Goal: Information Seeking & Learning: Learn about a topic

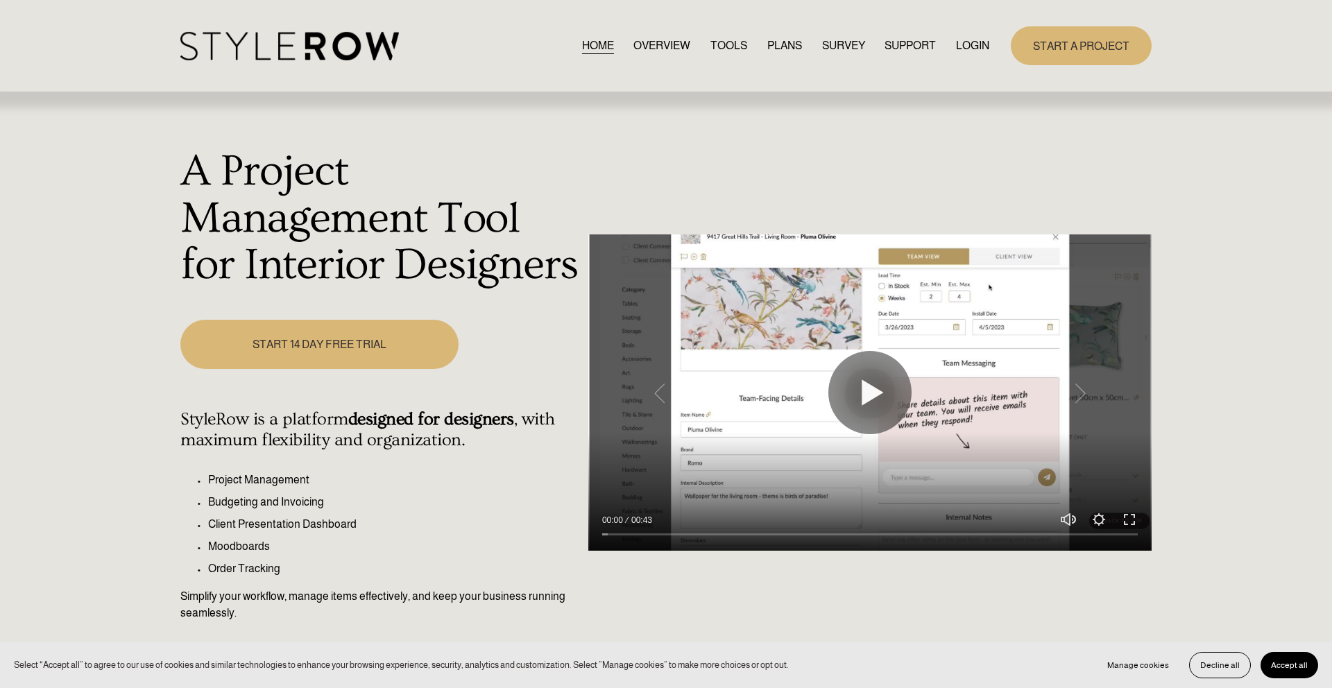
click at [962, 43] on link "LOGIN" at bounding box center [972, 45] width 33 height 19
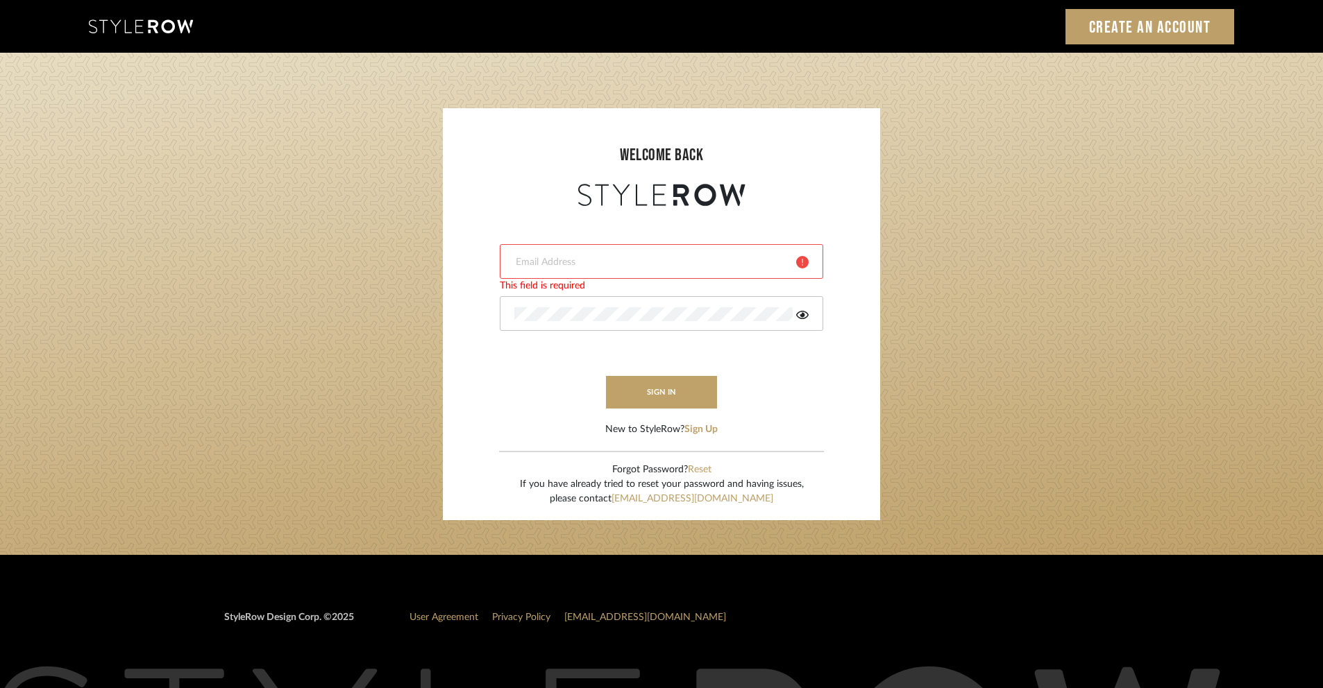
type input "[EMAIL_ADDRESS][DOMAIN_NAME]"
click at [806, 321] on div at bounding box center [661, 313] width 323 height 35
click at [797, 313] on icon at bounding box center [802, 314] width 12 height 11
click at [700, 398] on button "sign in" at bounding box center [661, 392] width 111 height 33
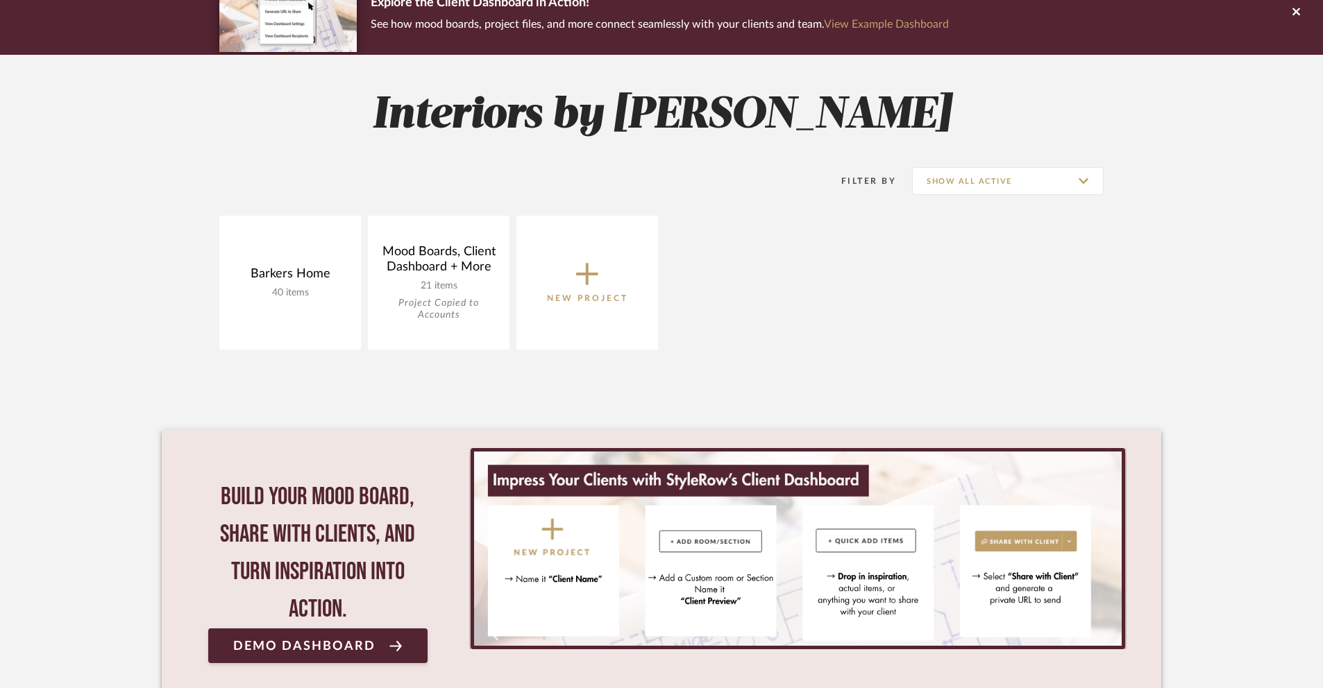
scroll to position [238, 0]
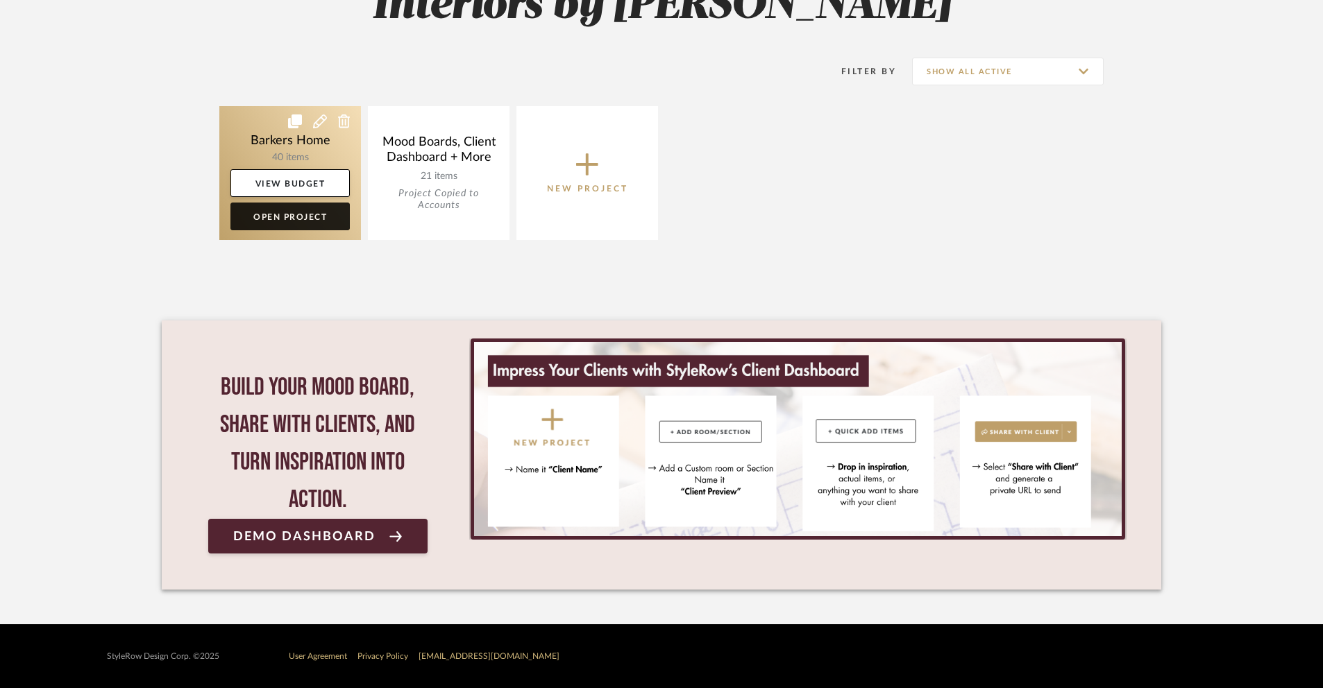
click at [290, 221] on link "Open Project" at bounding box center [289, 217] width 119 height 28
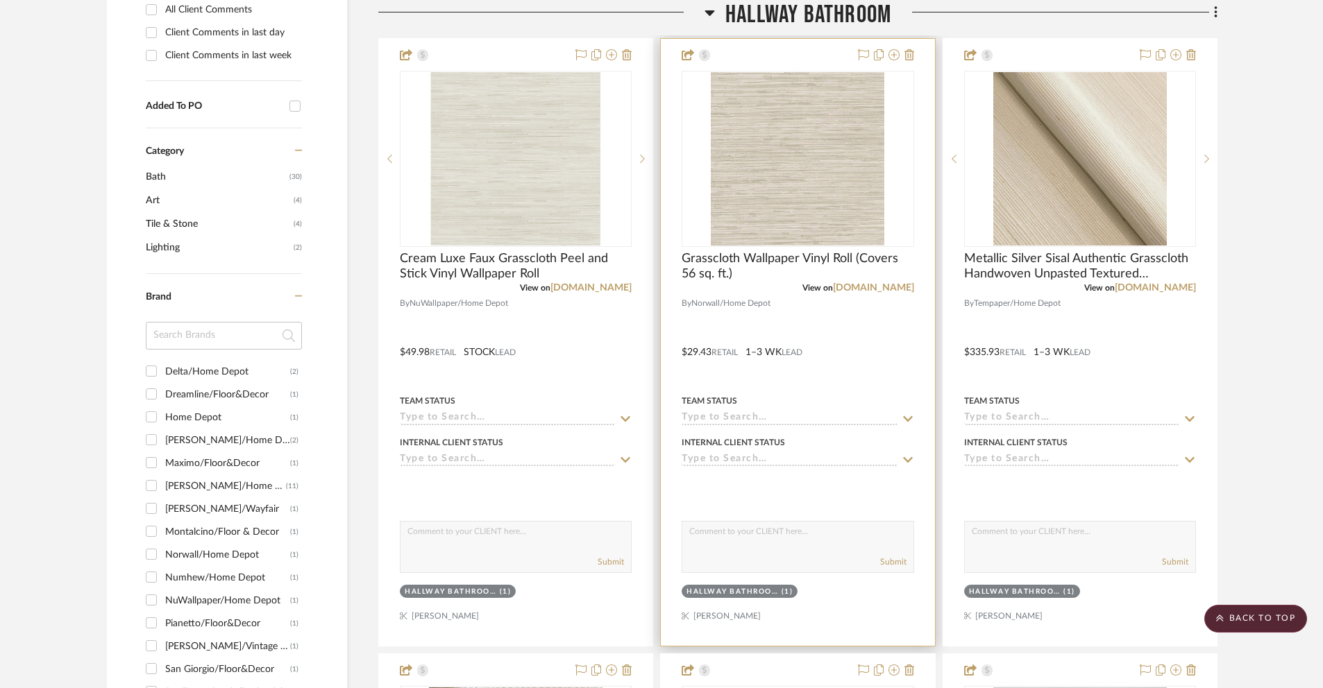
scroll to position [542, 0]
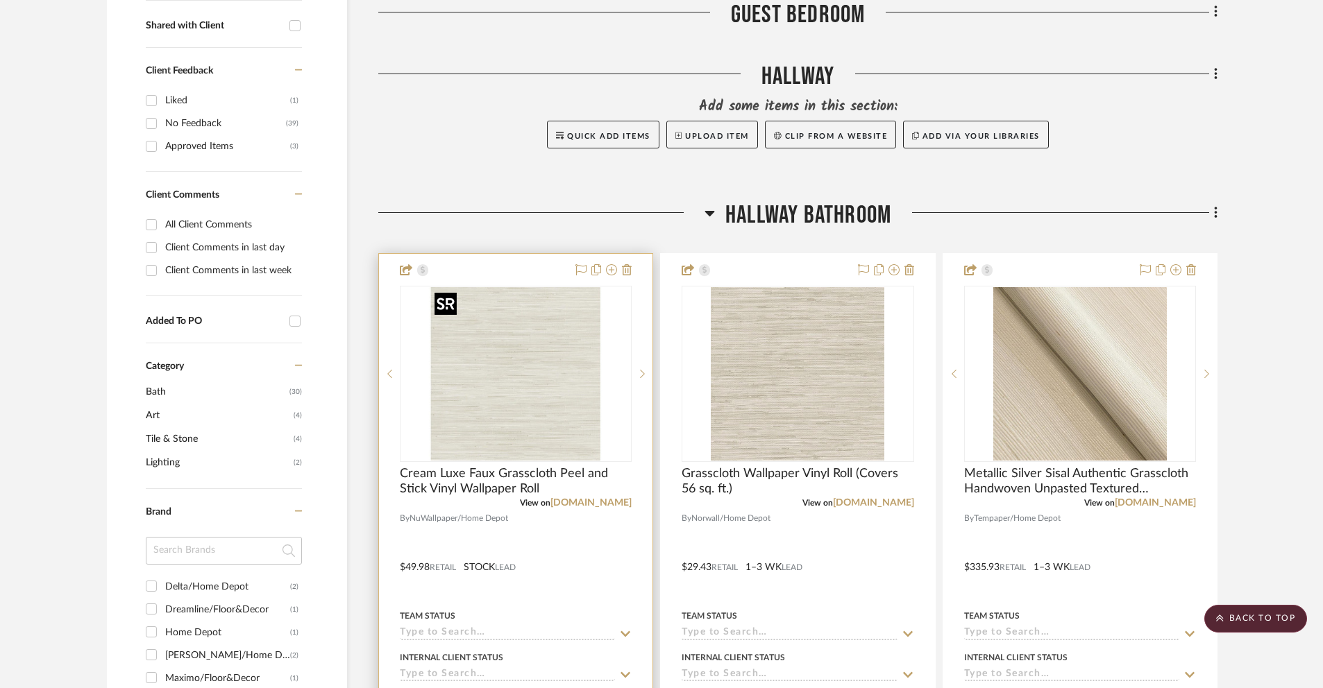
click at [532, 355] on img "0" at bounding box center [515, 373] width 173 height 173
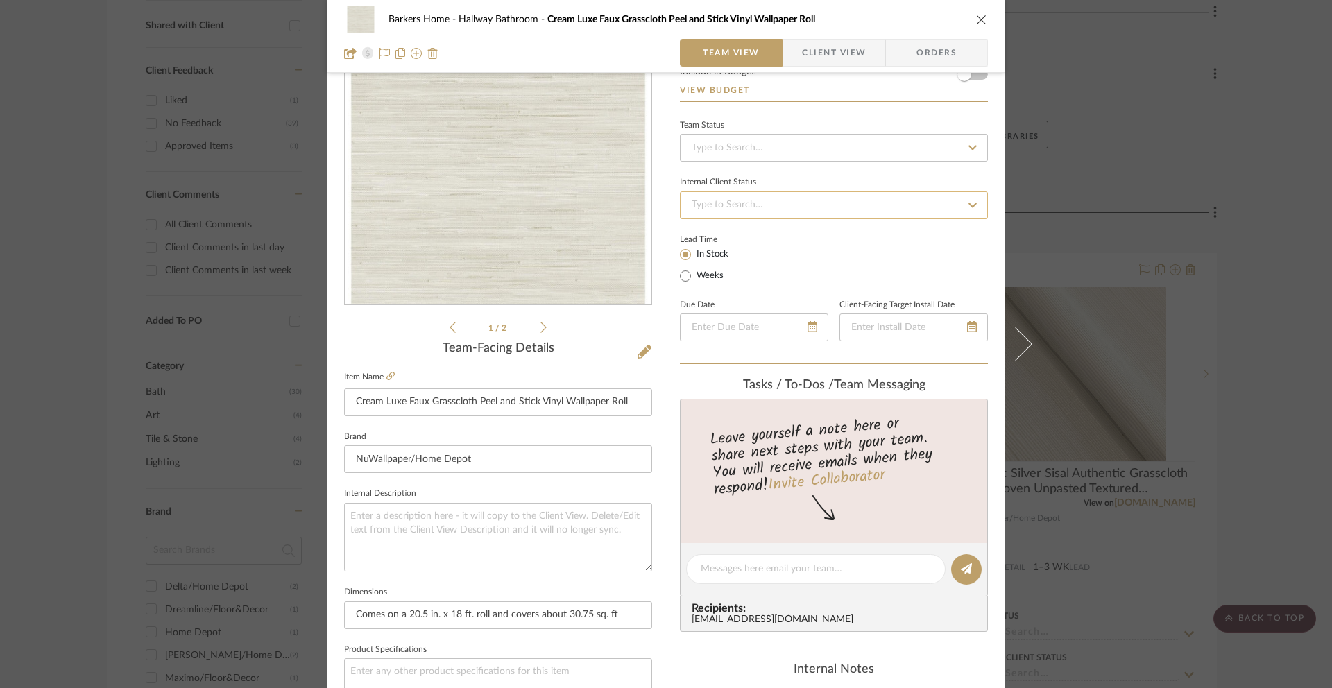
scroll to position [0, 0]
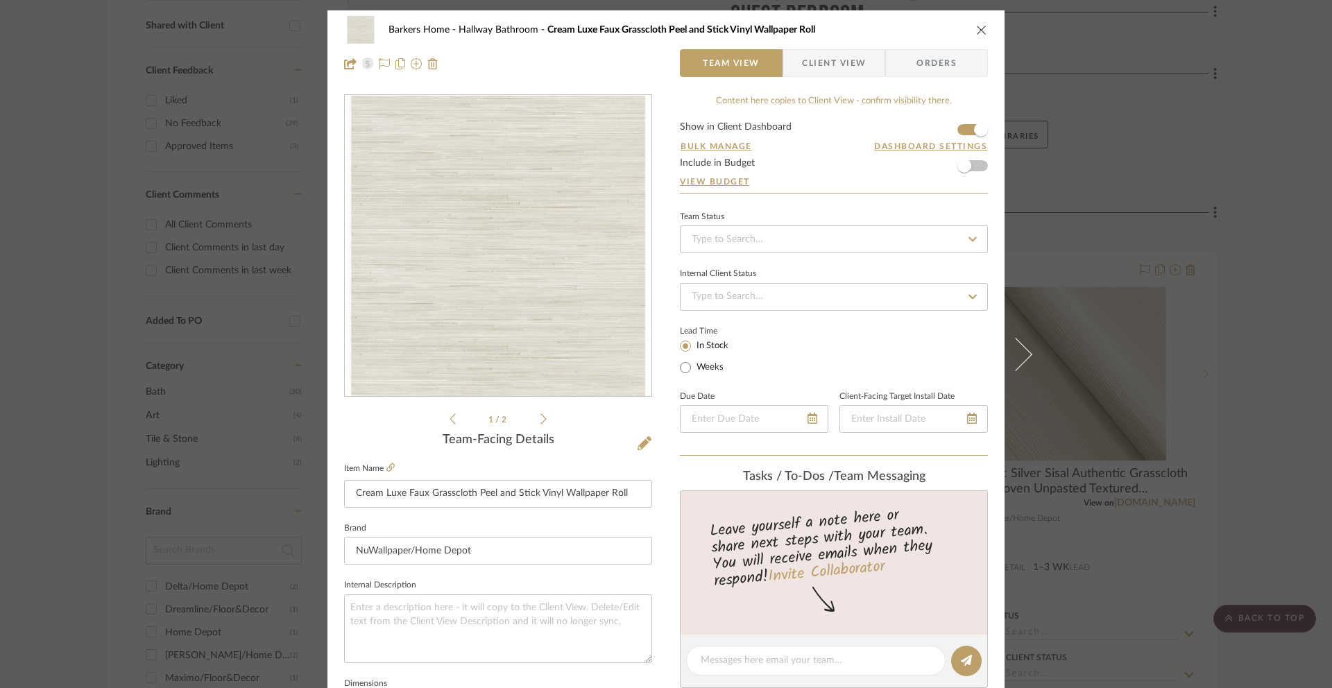
click at [976, 25] on button "close" at bounding box center [982, 30] width 12 height 12
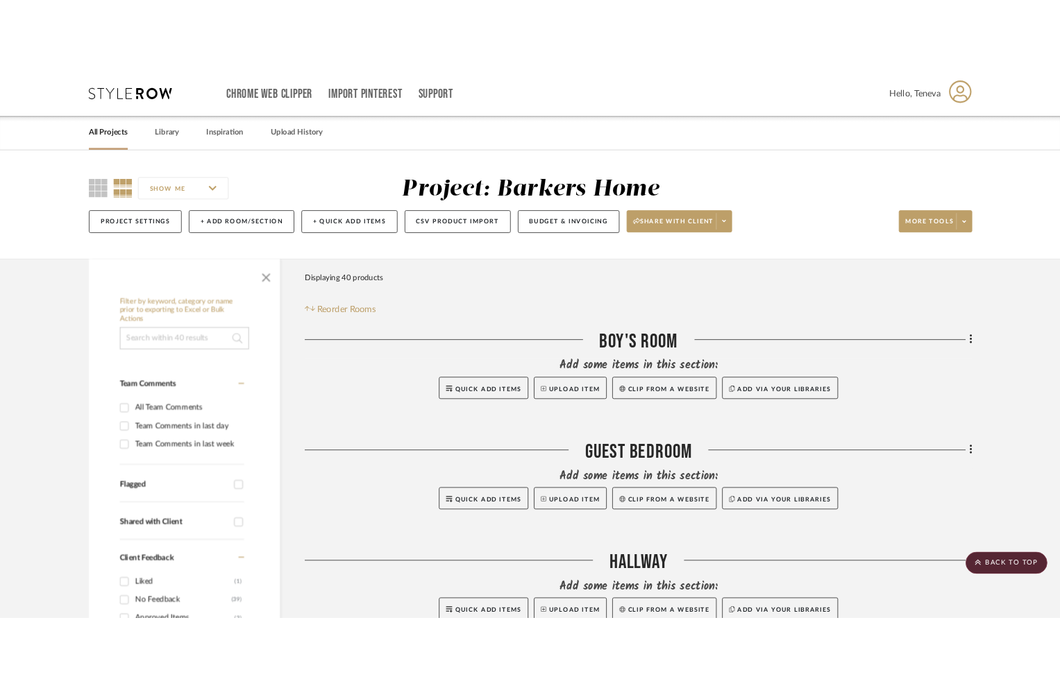
scroll to position [542, 0]
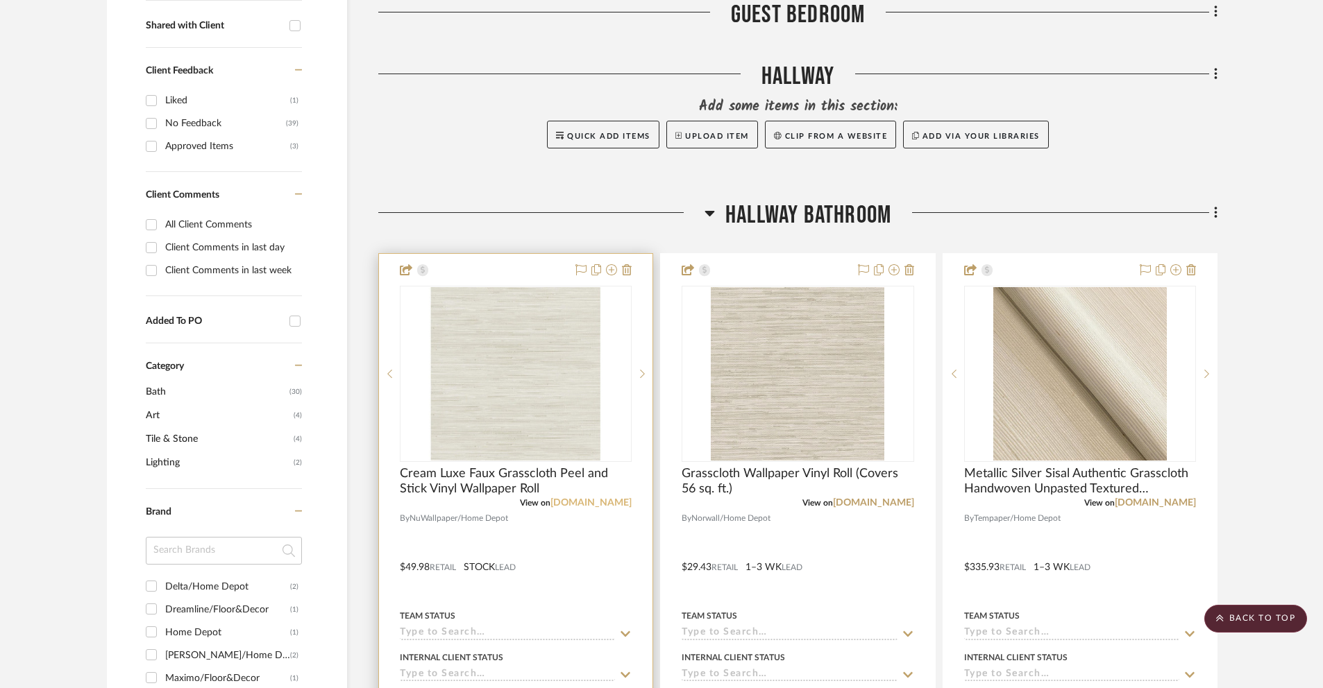
click at [578, 502] on link "homedepot.com" at bounding box center [590, 503] width 81 height 10
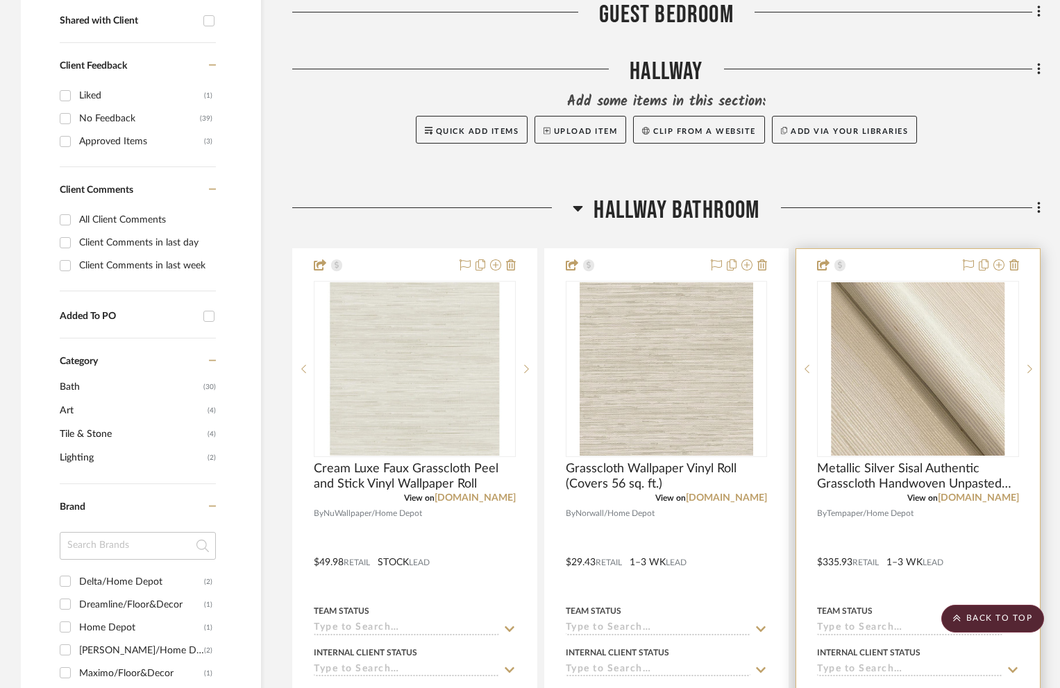
scroll to position [536, 0]
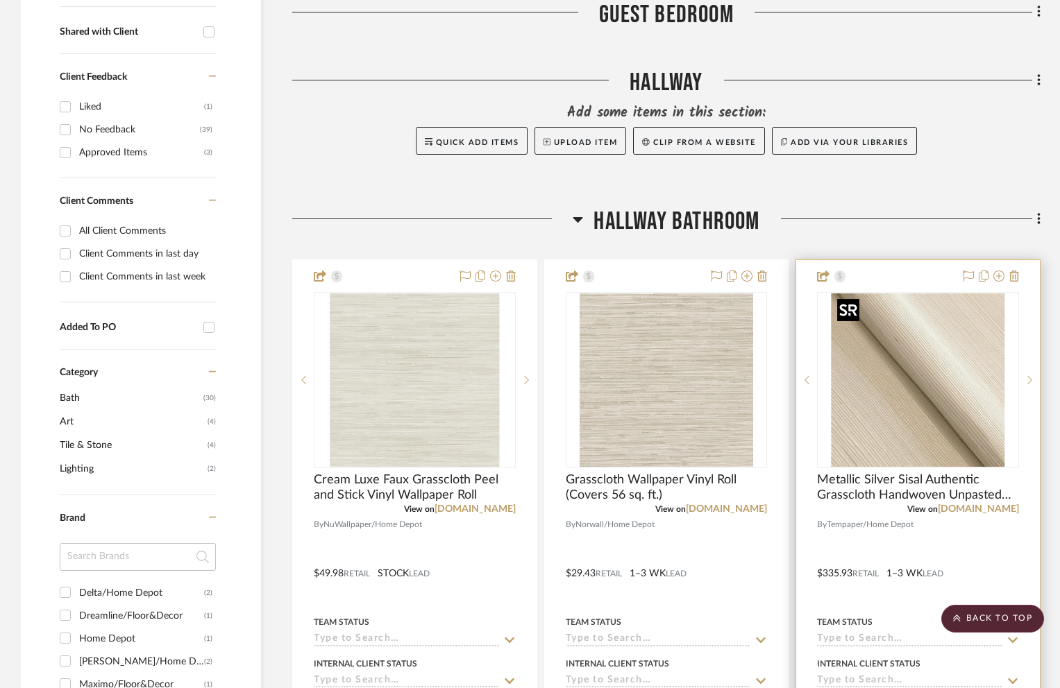
click at [927, 406] on img "0" at bounding box center [917, 380] width 173 height 173
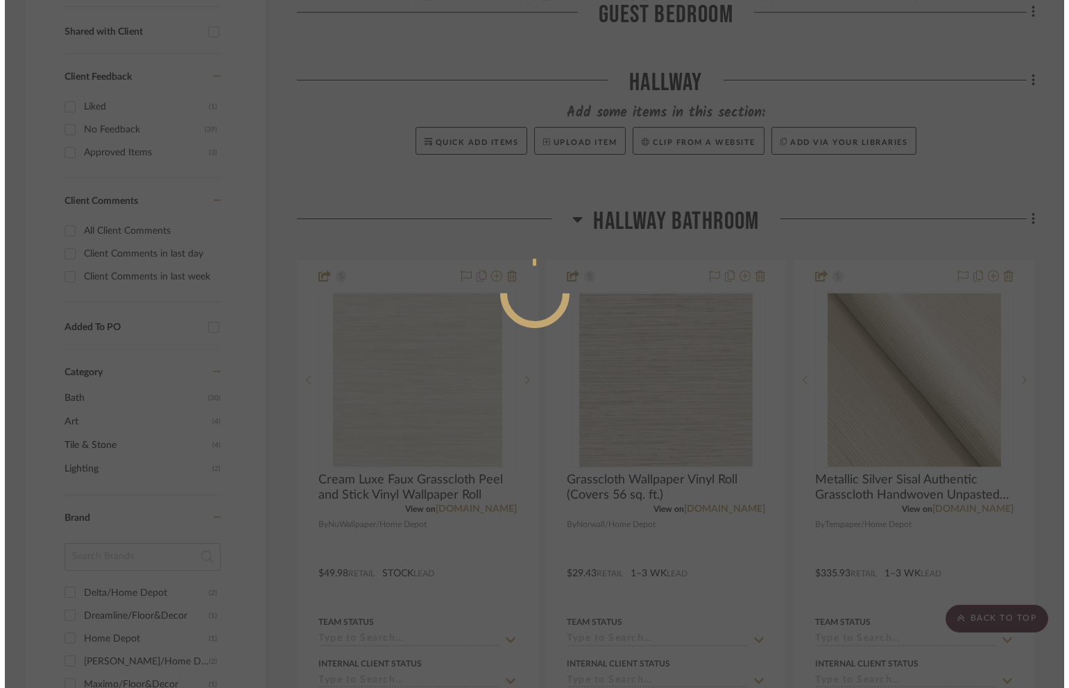
scroll to position [0, 0]
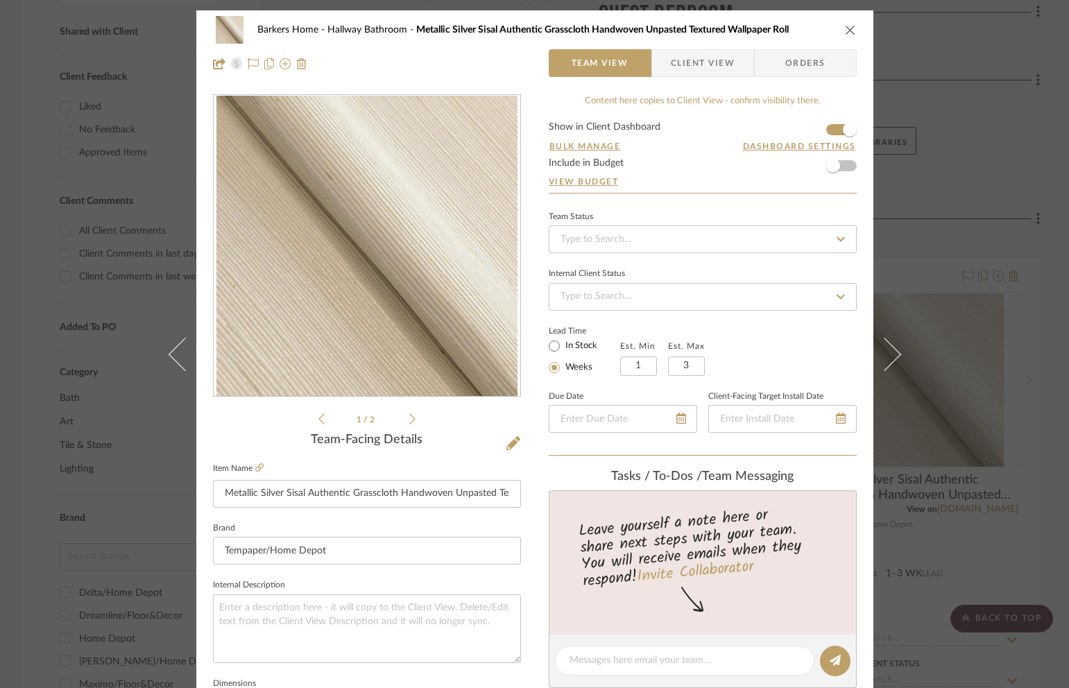
click at [849, 26] on button "close" at bounding box center [850, 30] width 12 height 12
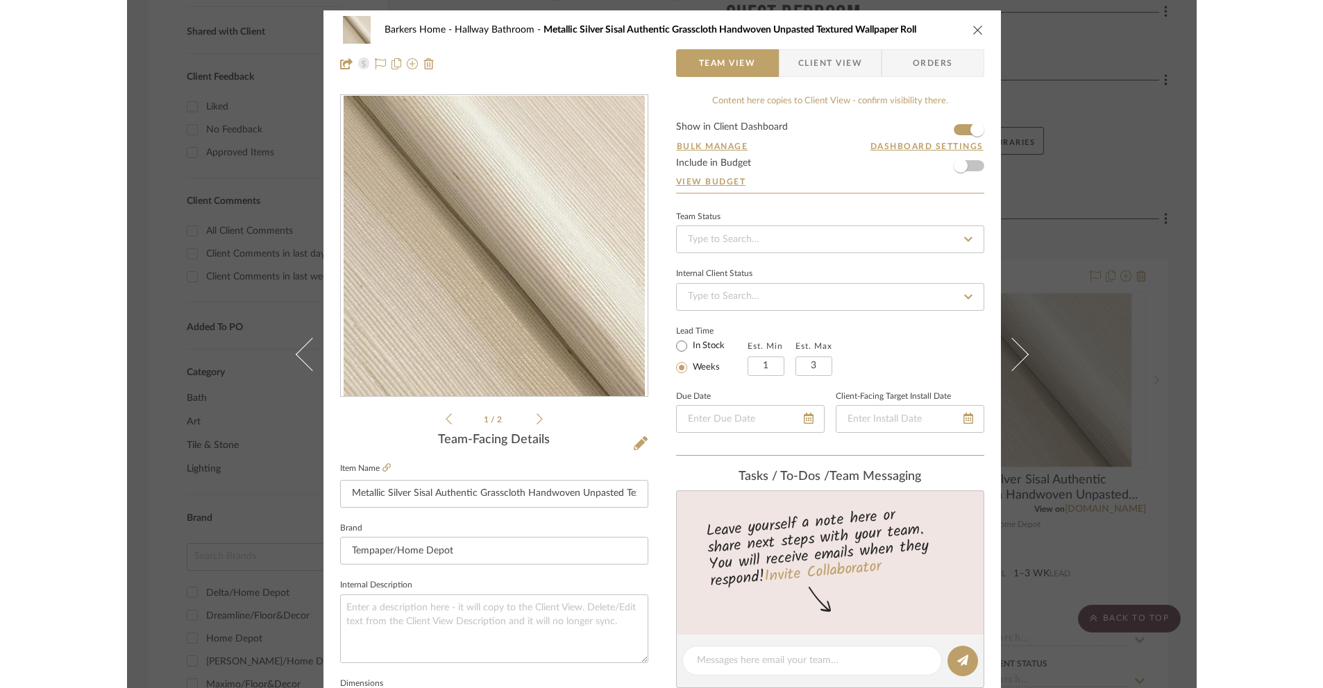
scroll to position [536, 0]
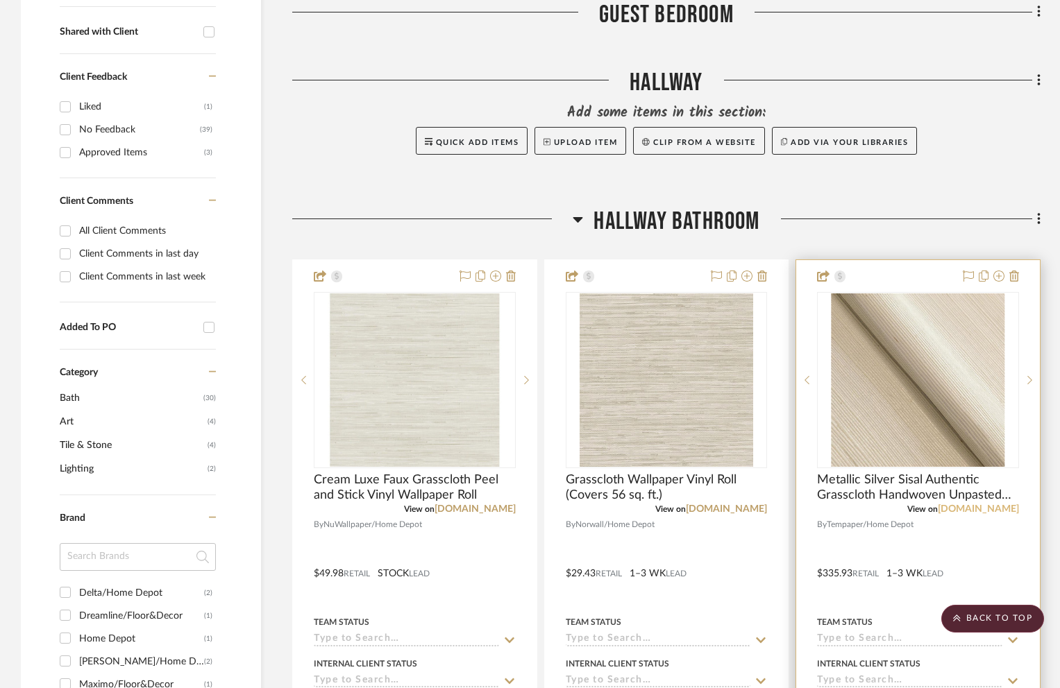
click at [959, 509] on link "homedepot.com" at bounding box center [977, 509] width 81 height 10
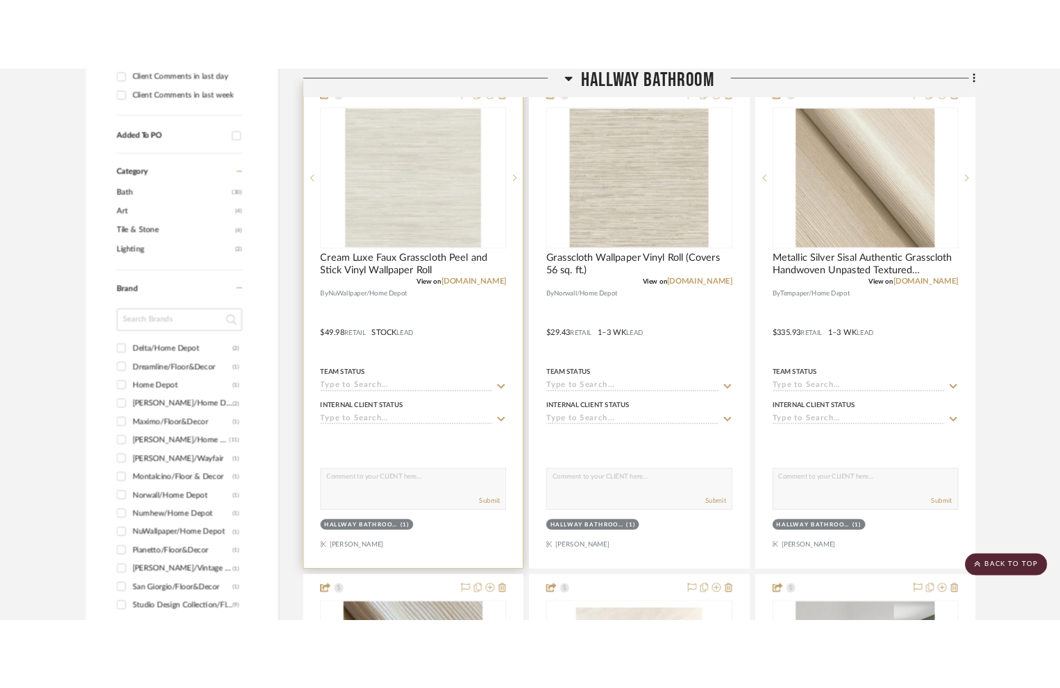
scroll to position [648, 0]
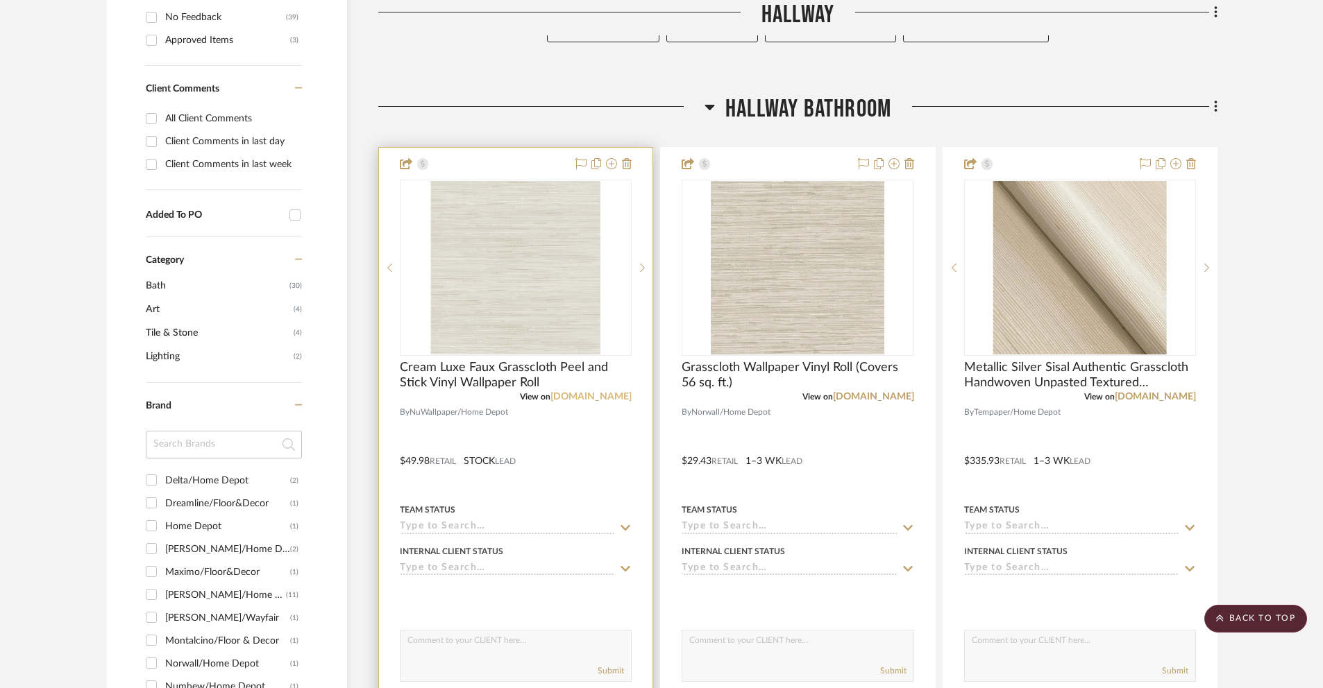
click at [600, 396] on link "homedepot.com" at bounding box center [590, 397] width 81 height 10
click at [581, 394] on link "homedepot.com" at bounding box center [590, 397] width 81 height 10
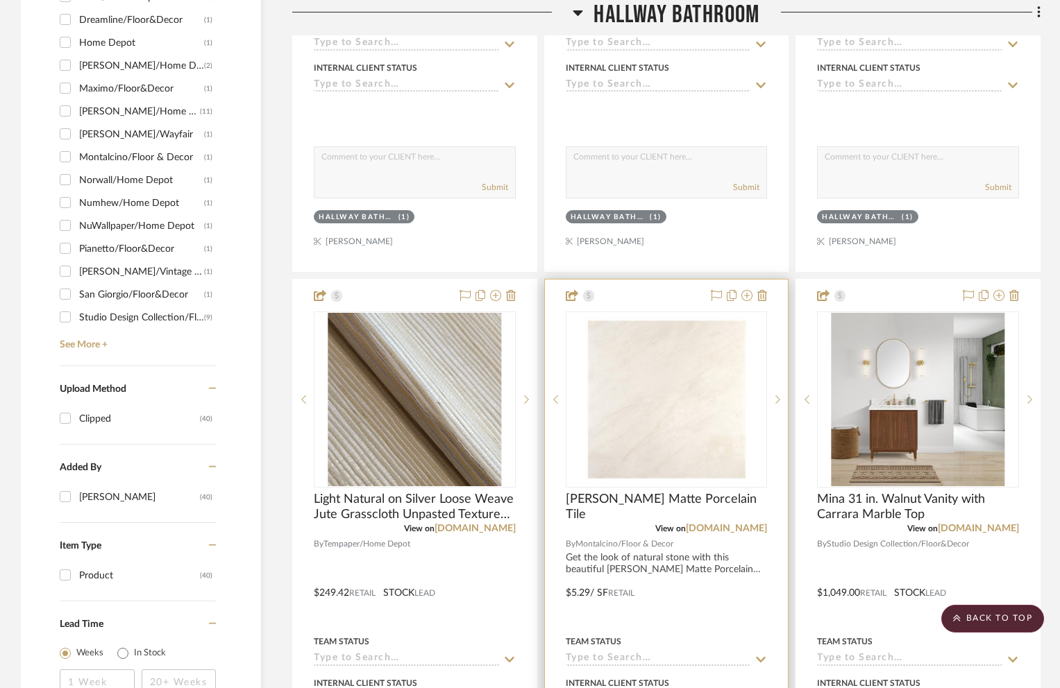
scroll to position [1359, 0]
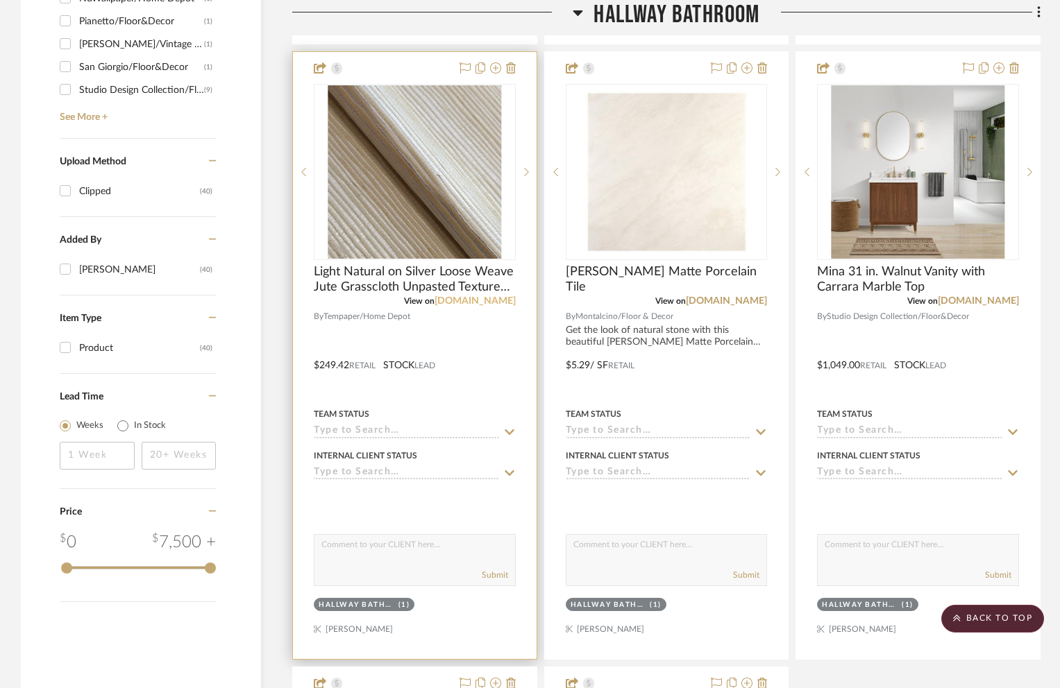
click at [486, 303] on link "homedepot.com" at bounding box center [474, 301] width 81 height 10
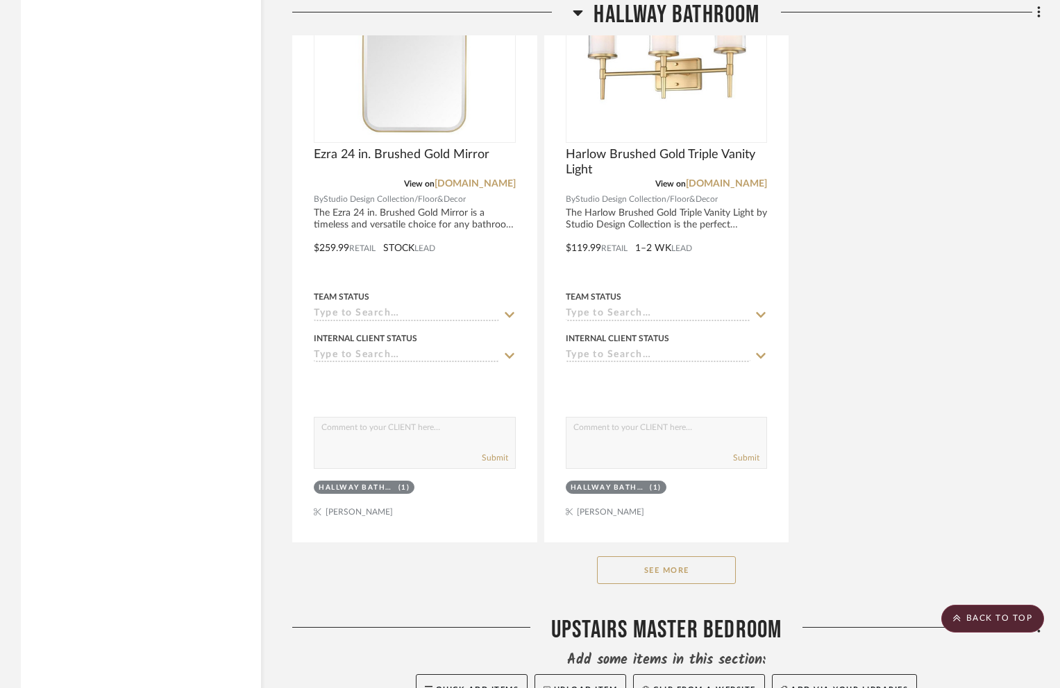
scroll to position [2121, 0]
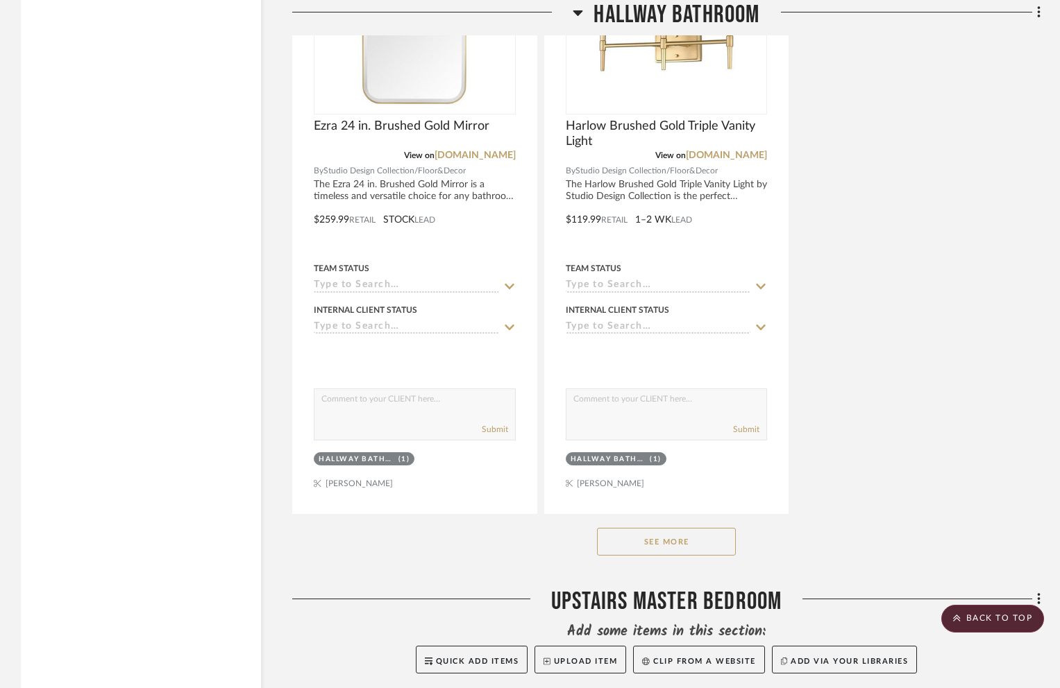
click at [667, 553] on button "See More" at bounding box center [666, 542] width 139 height 28
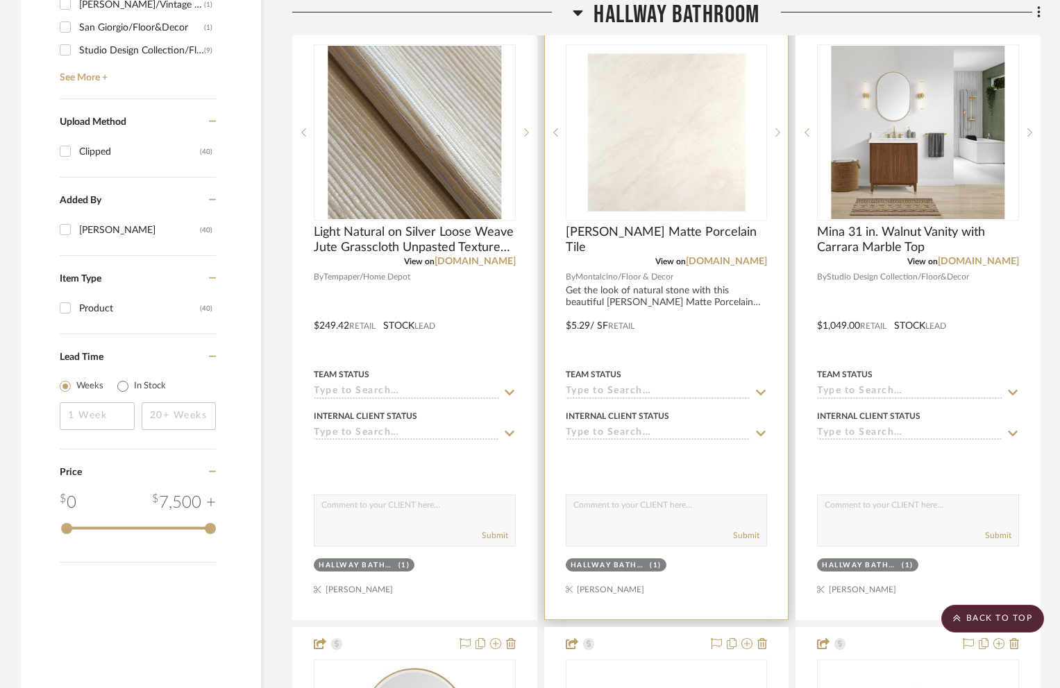
scroll to position [1393, 0]
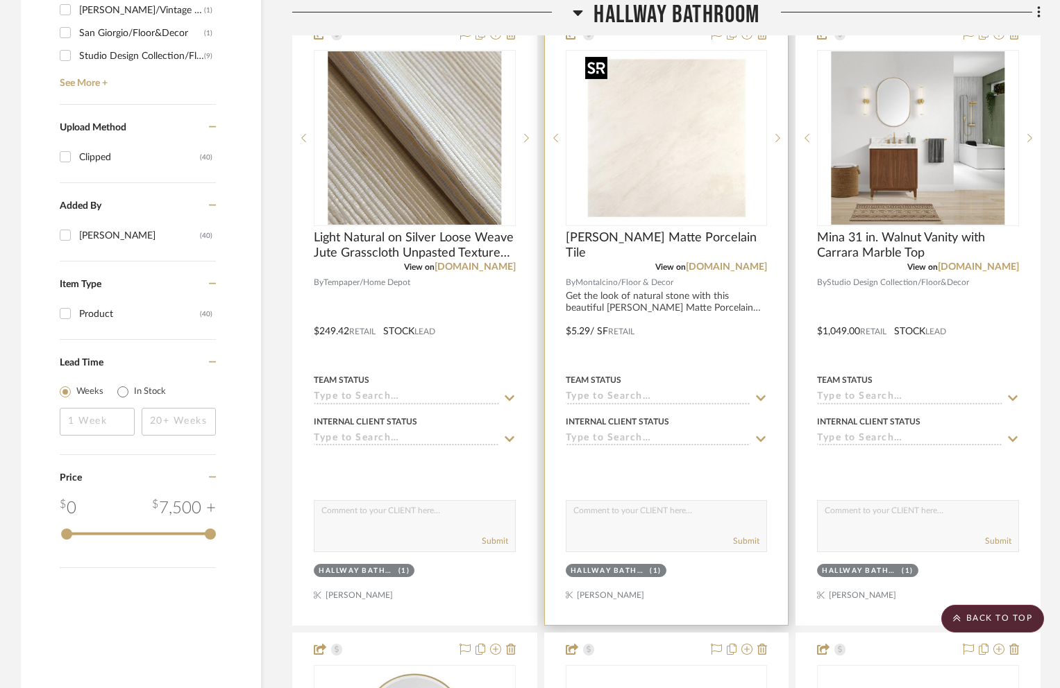
click at [678, 180] on img "0" at bounding box center [665, 137] width 173 height 173
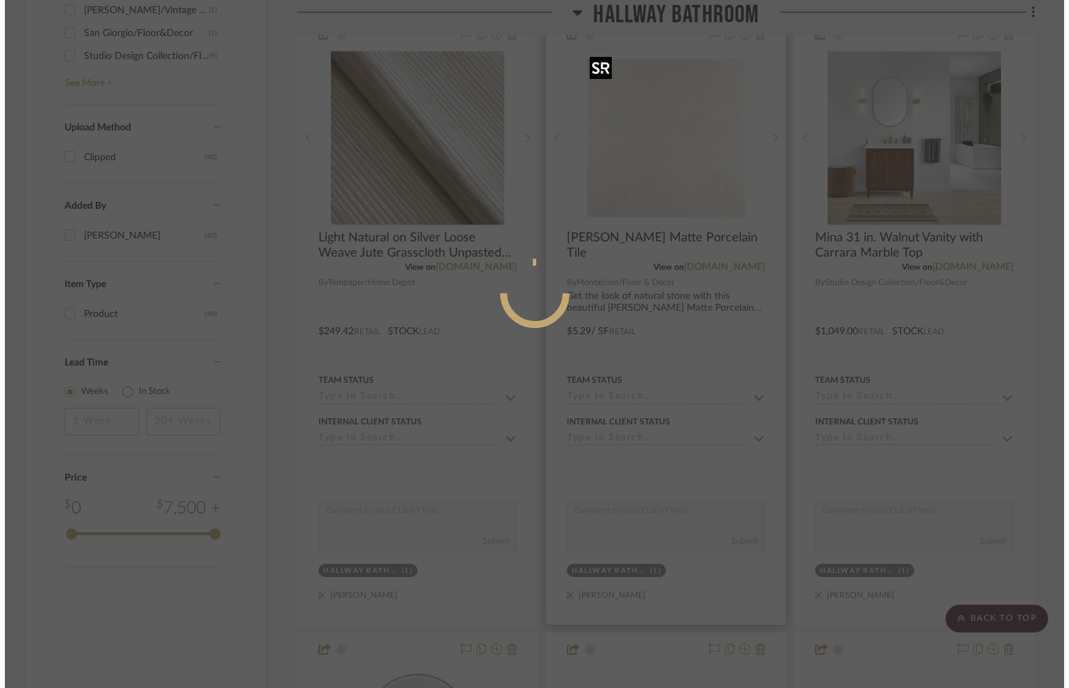
scroll to position [0, 0]
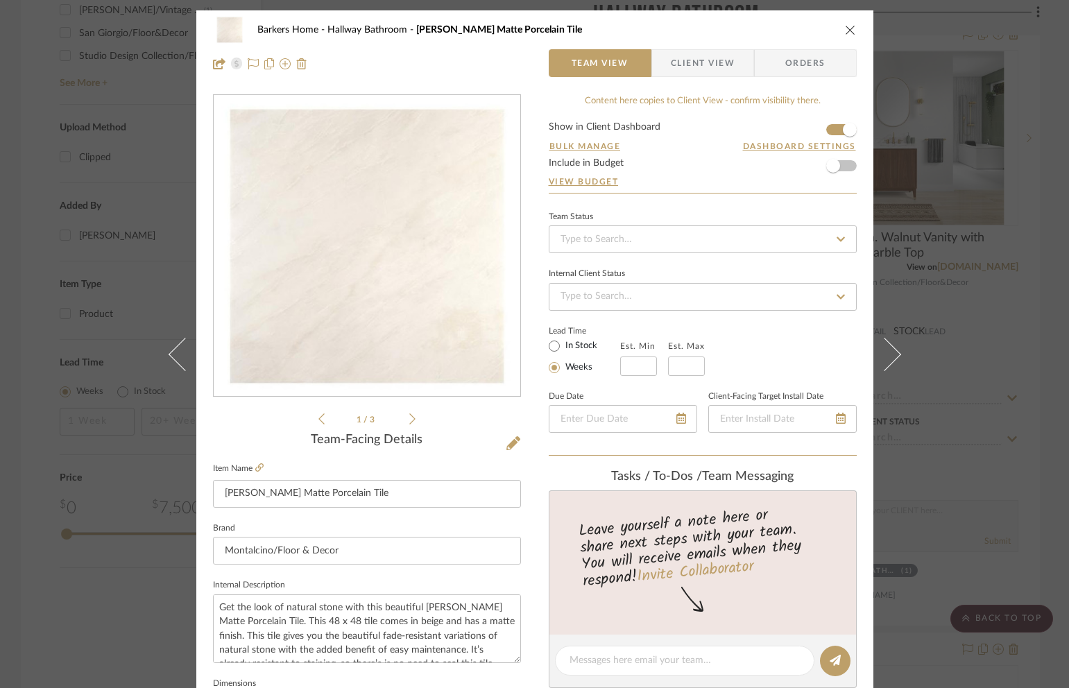
click at [409, 417] on icon at bounding box center [412, 419] width 6 height 12
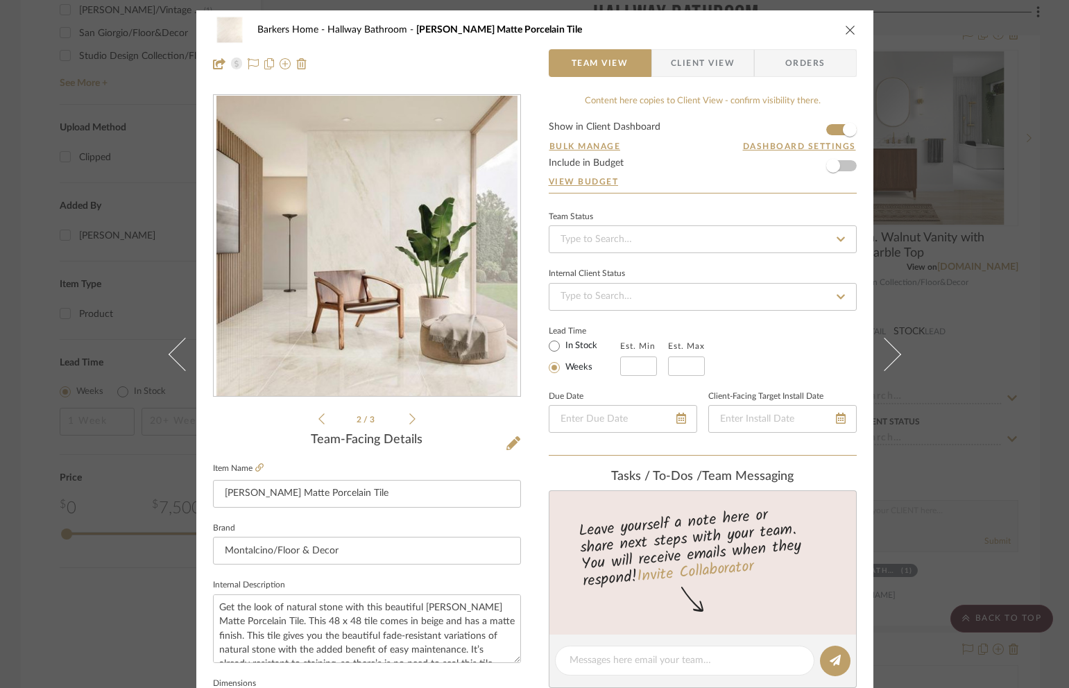
click at [409, 417] on icon at bounding box center [412, 419] width 6 height 12
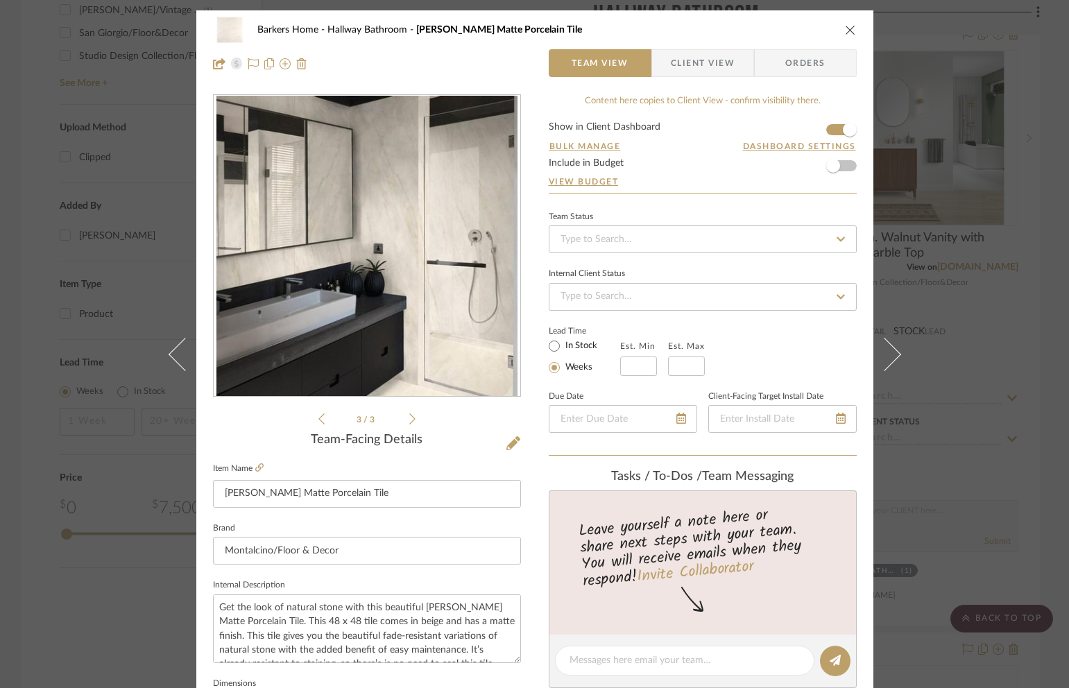
click at [409, 417] on icon at bounding box center [412, 419] width 6 height 12
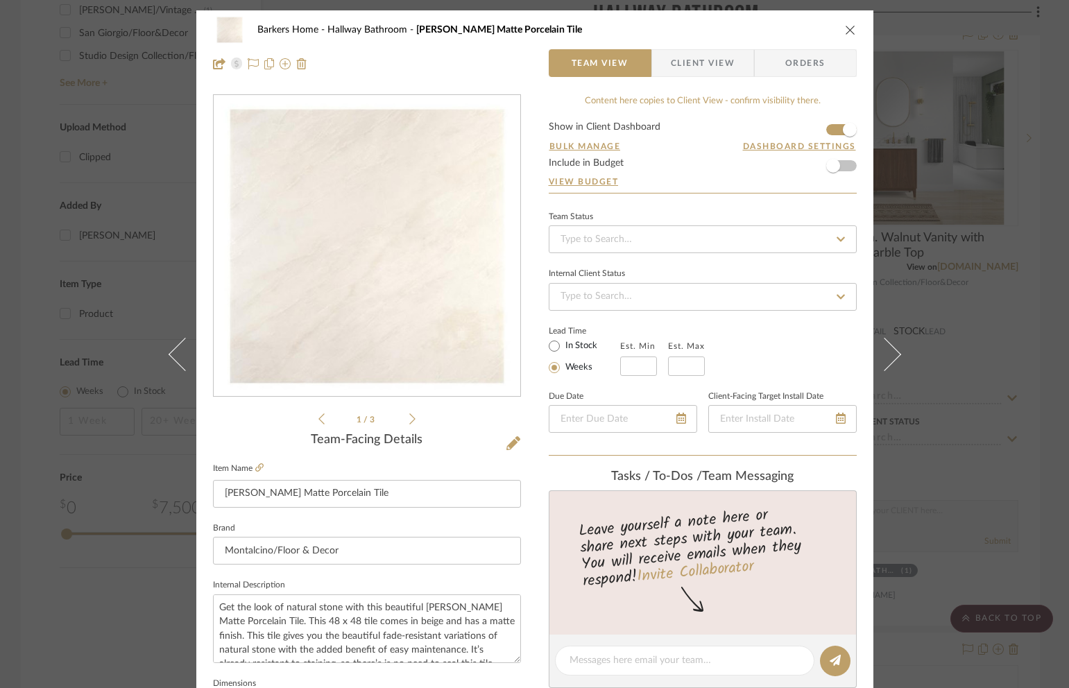
click at [845, 30] on icon "close" at bounding box center [850, 29] width 11 height 11
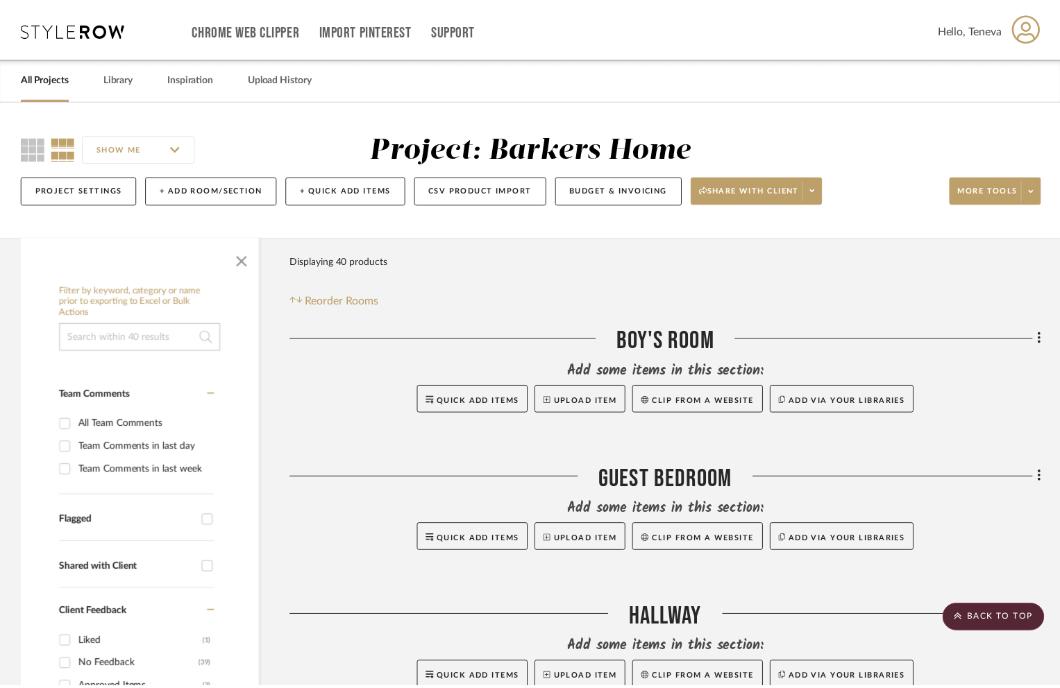
scroll to position [1393, 0]
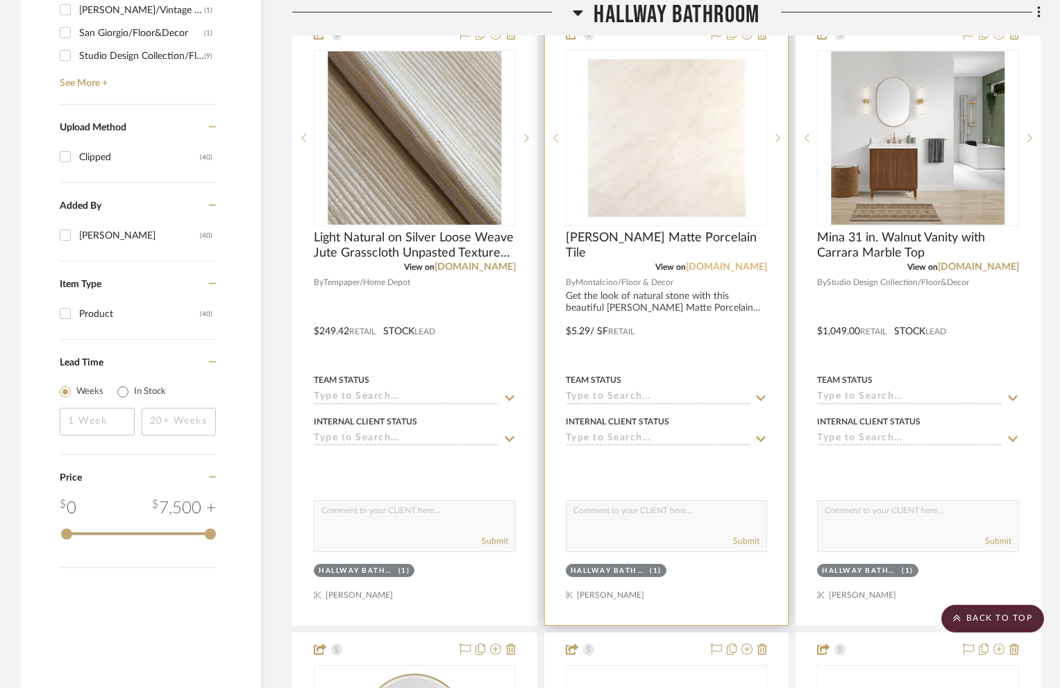
click at [742, 268] on link "flooranddecor.com" at bounding box center [726, 267] width 81 height 10
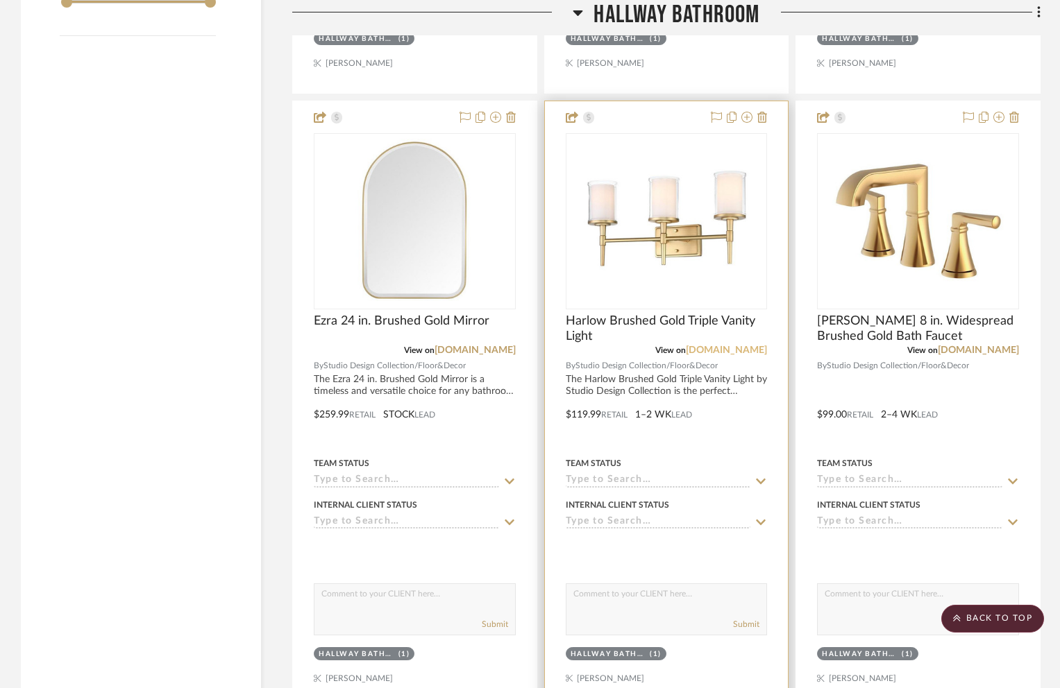
scroll to position [1923, 0]
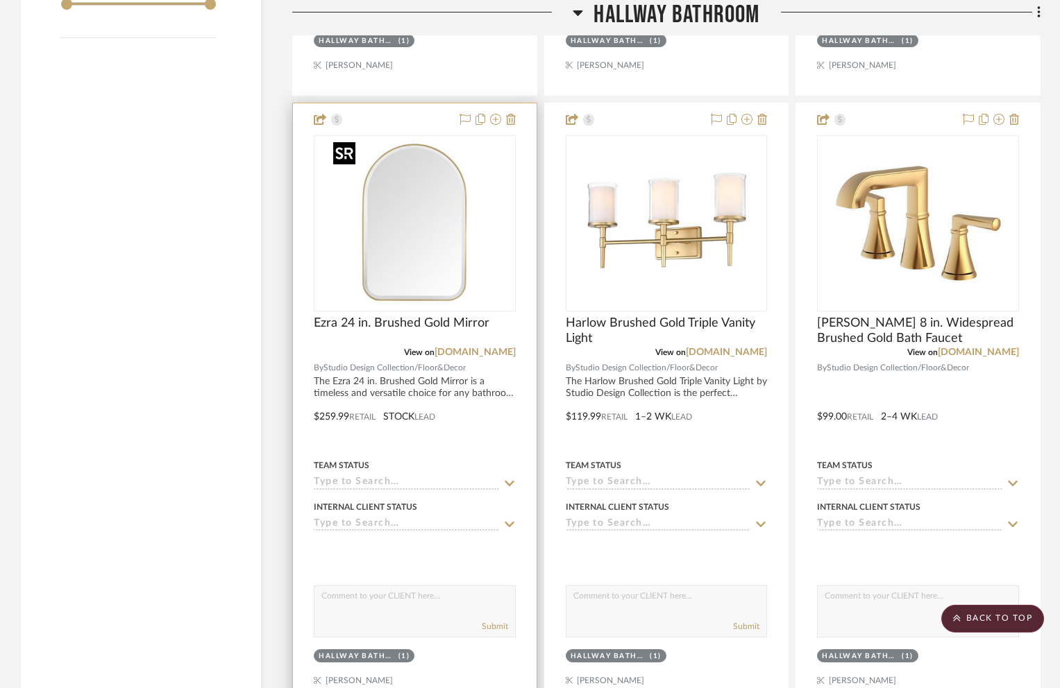
click at [432, 232] on img "0" at bounding box center [414, 223] width 173 height 173
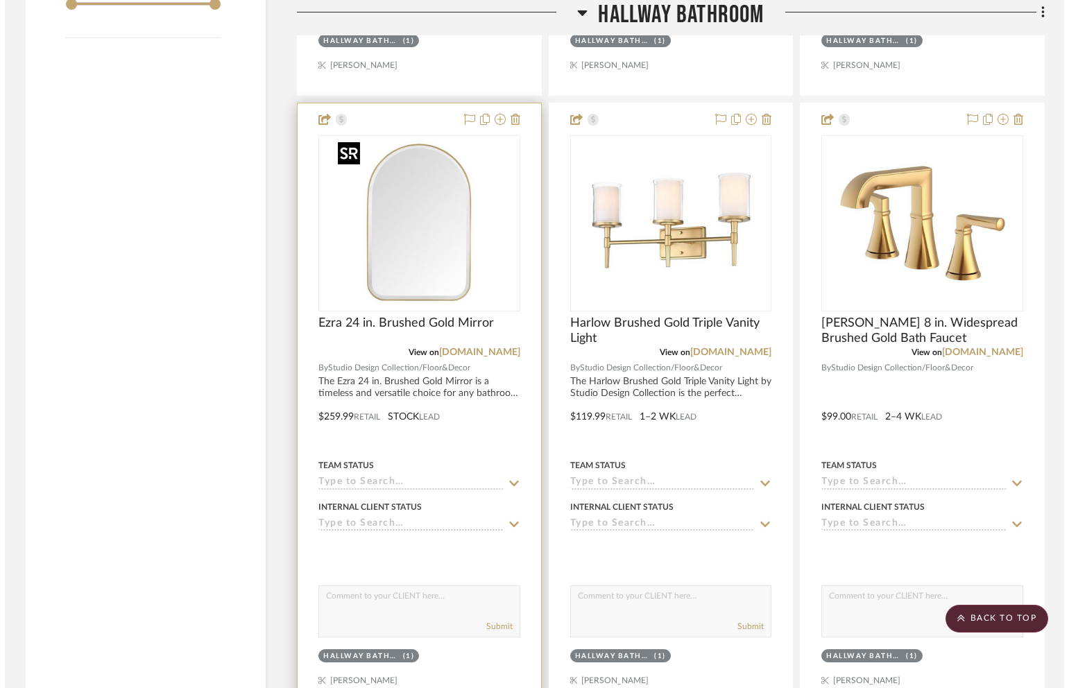
scroll to position [0, 0]
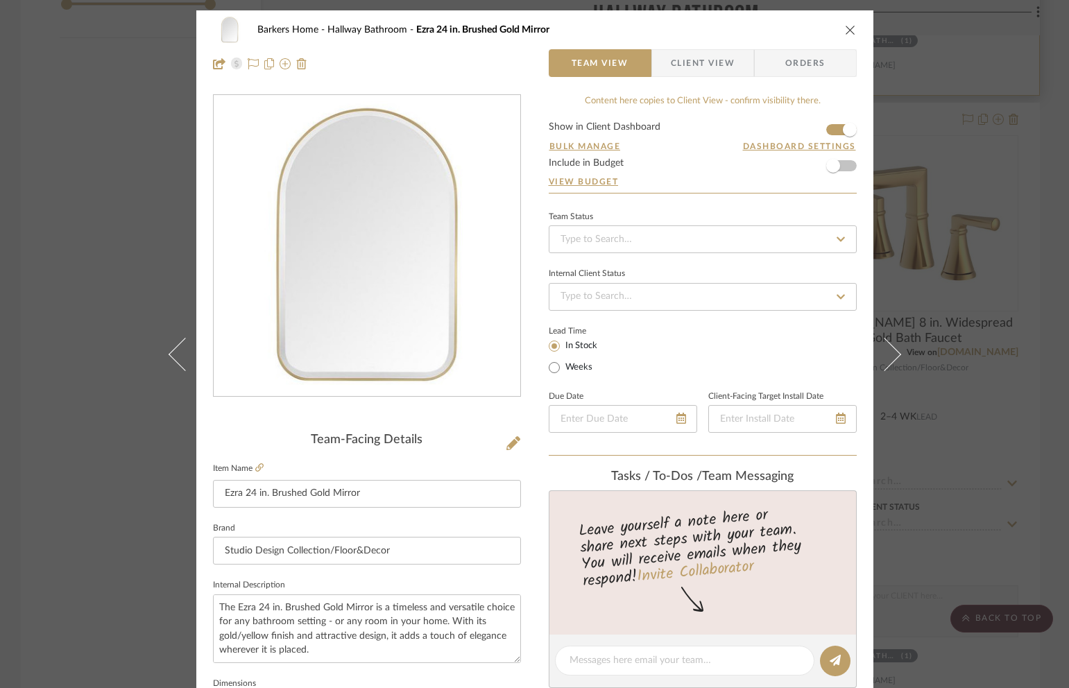
drag, startPoint x: 845, startPoint y: 26, endPoint x: 834, endPoint y: 36, distance: 14.8
click at [846, 26] on icon "close" at bounding box center [850, 29] width 11 height 11
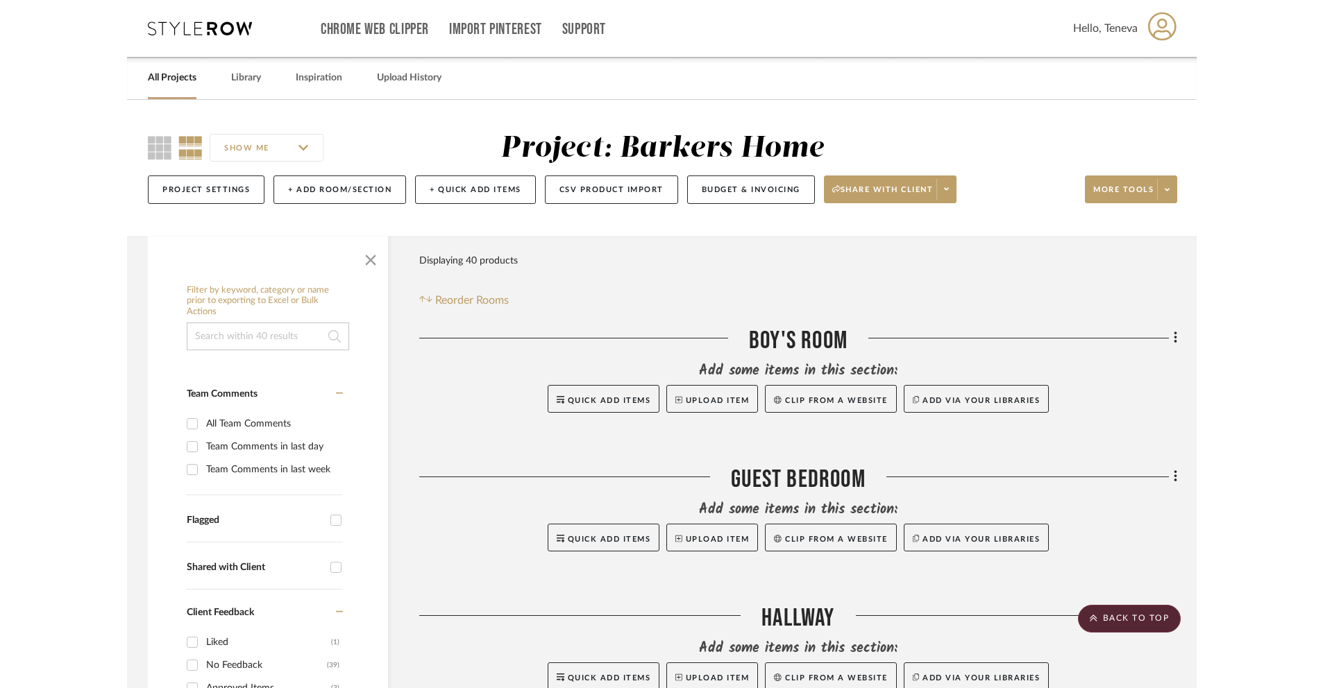
scroll to position [1923, 0]
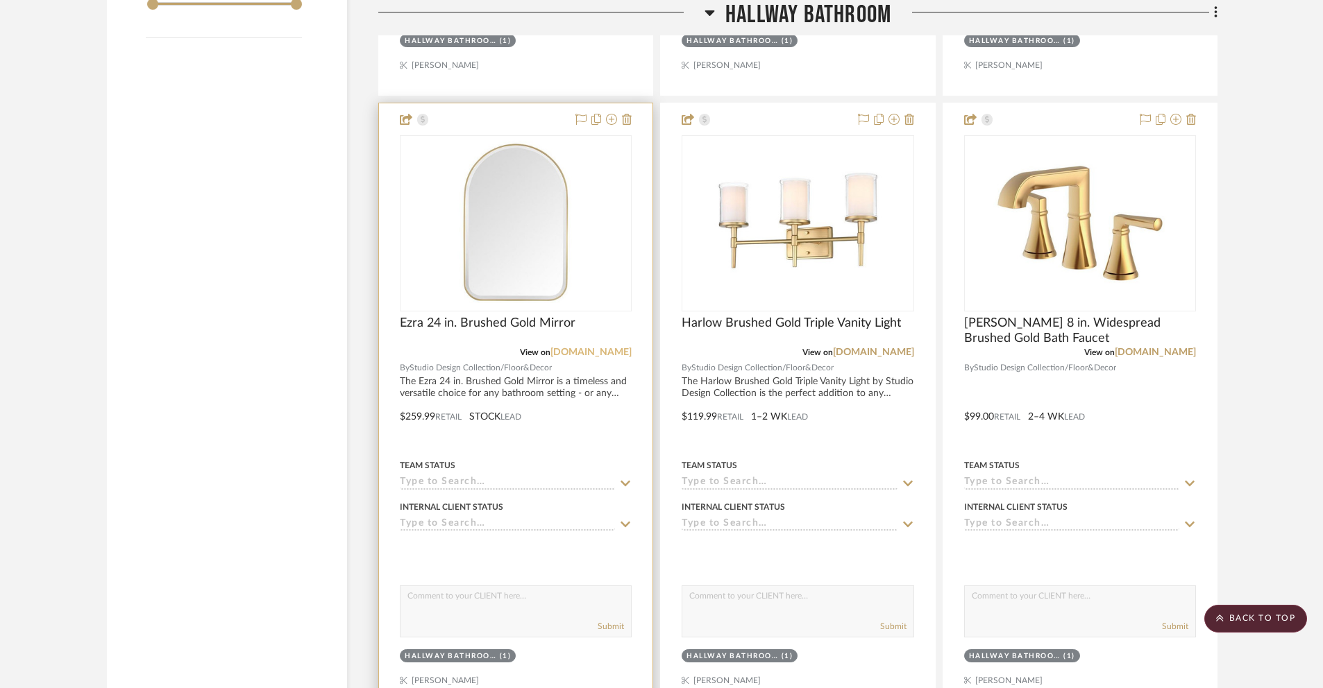
click at [583, 353] on link "flooranddecor.com" at bounding box center [590, 353] width 81 height 10
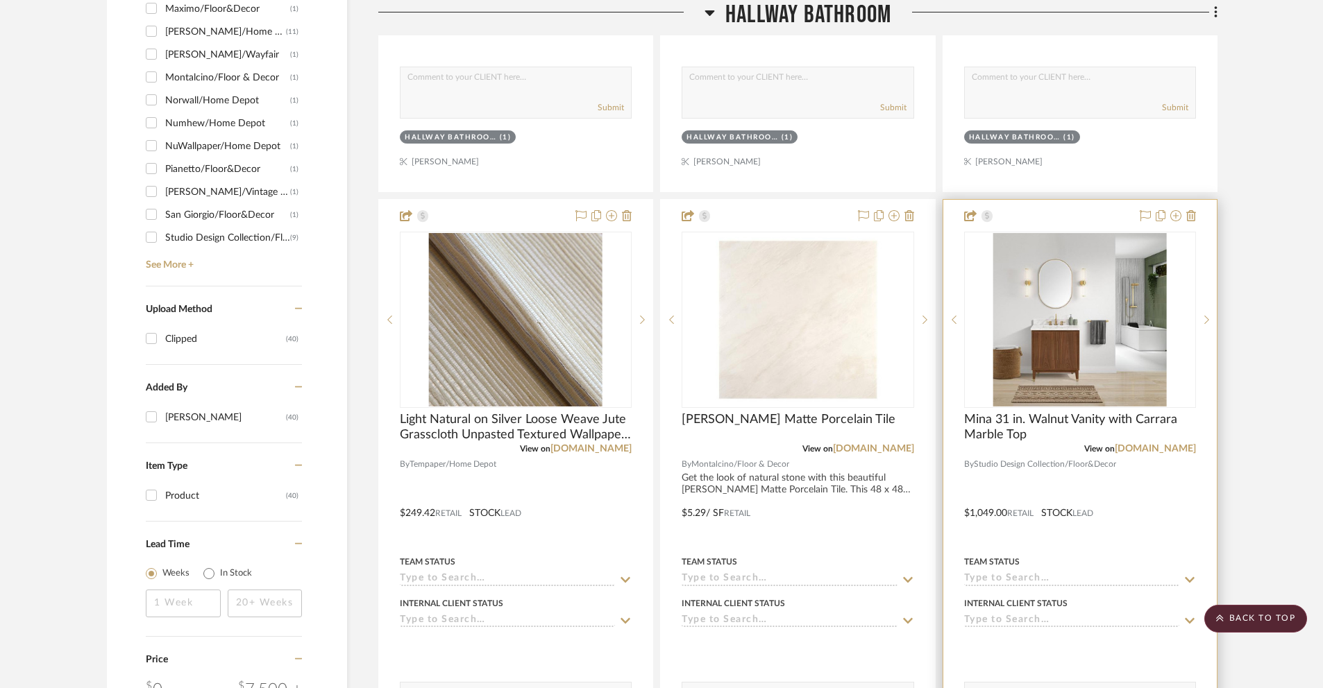
scroll to position [1209, 0]
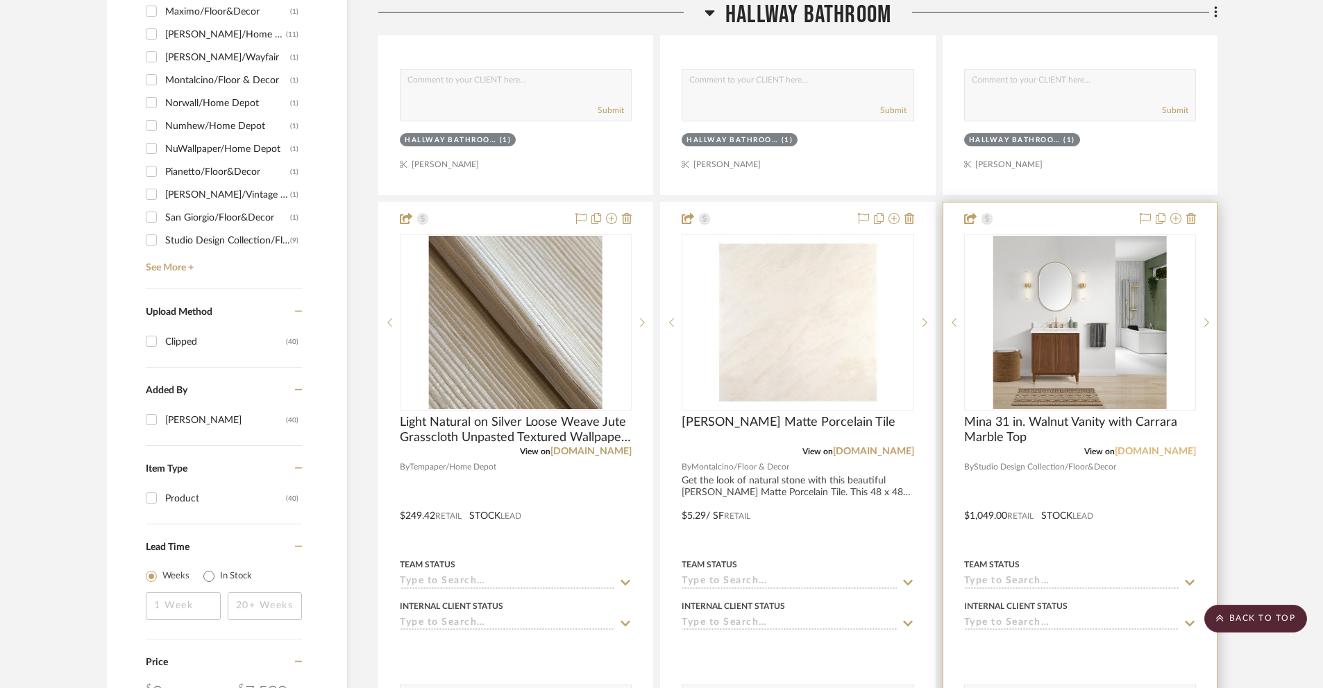
click at [1145, 450] on link "flooranddecor.com" at bounding box center [1154, 452] width 81 height 10
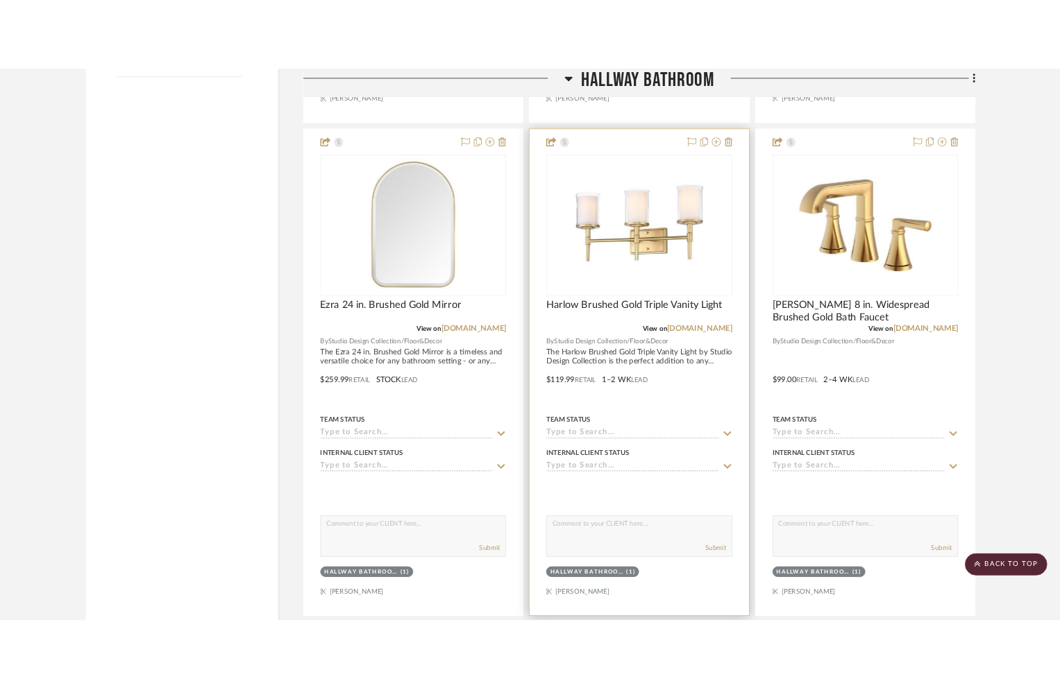
scroll to position [1930, 0]
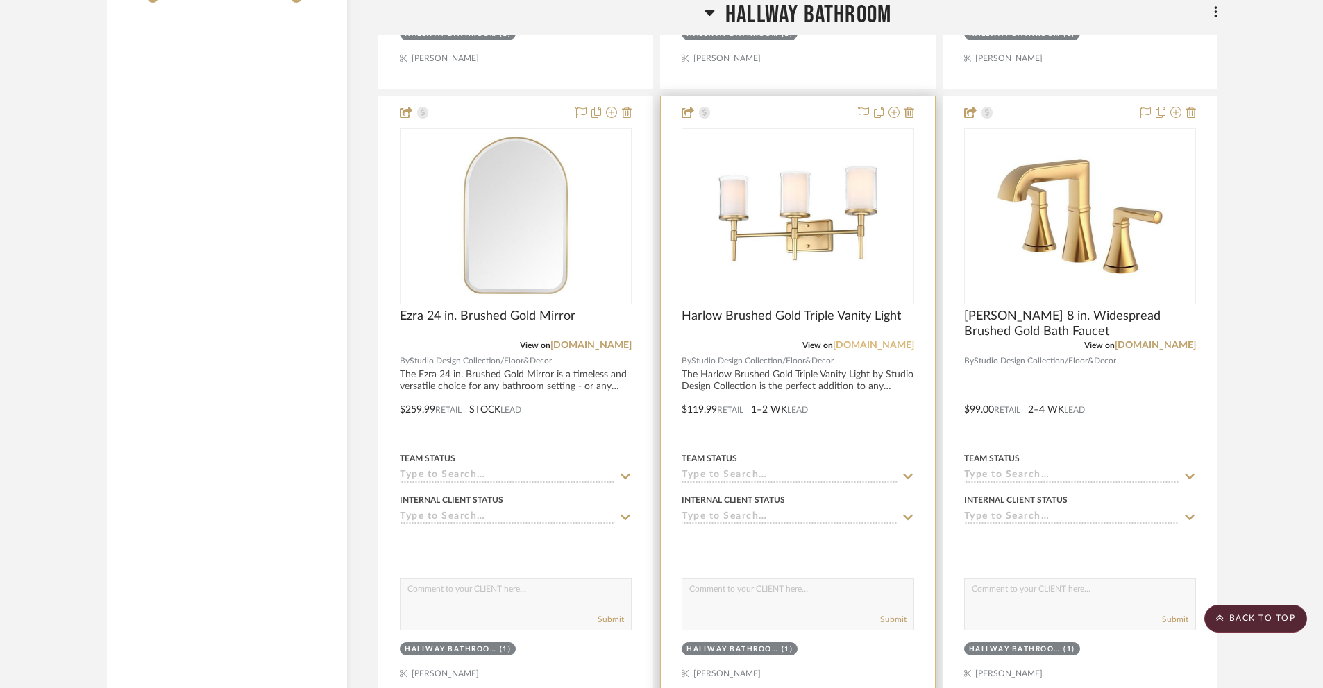
click at [861, 344] on link "flooranddecor.com" at bounding box center [873, 346] width 81 height 10
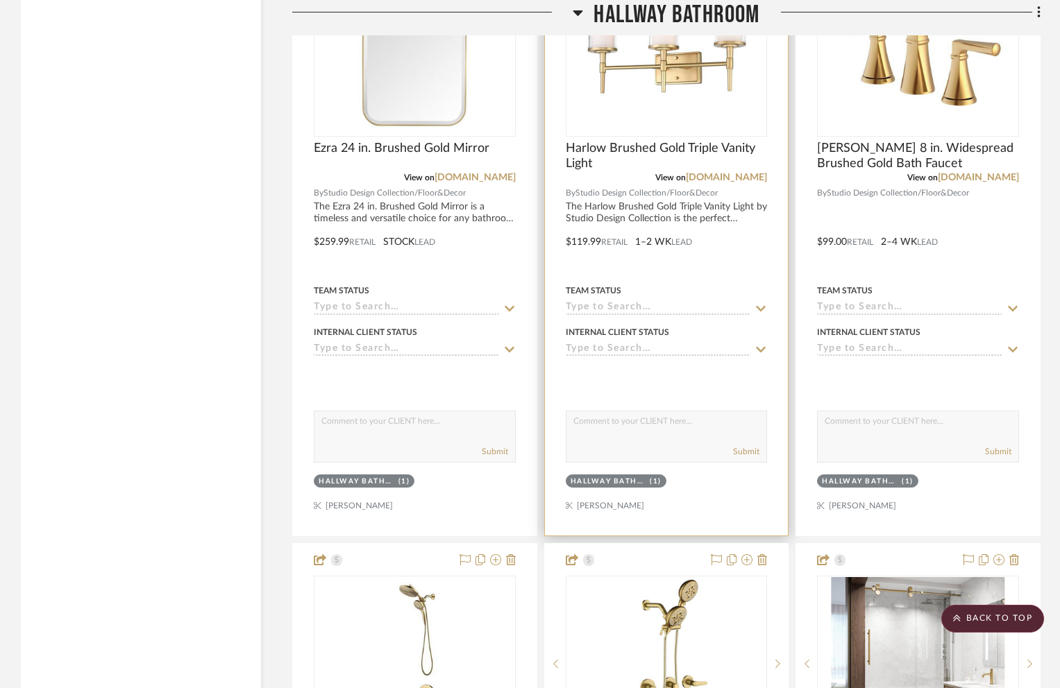
scroll to position [1971, 0]
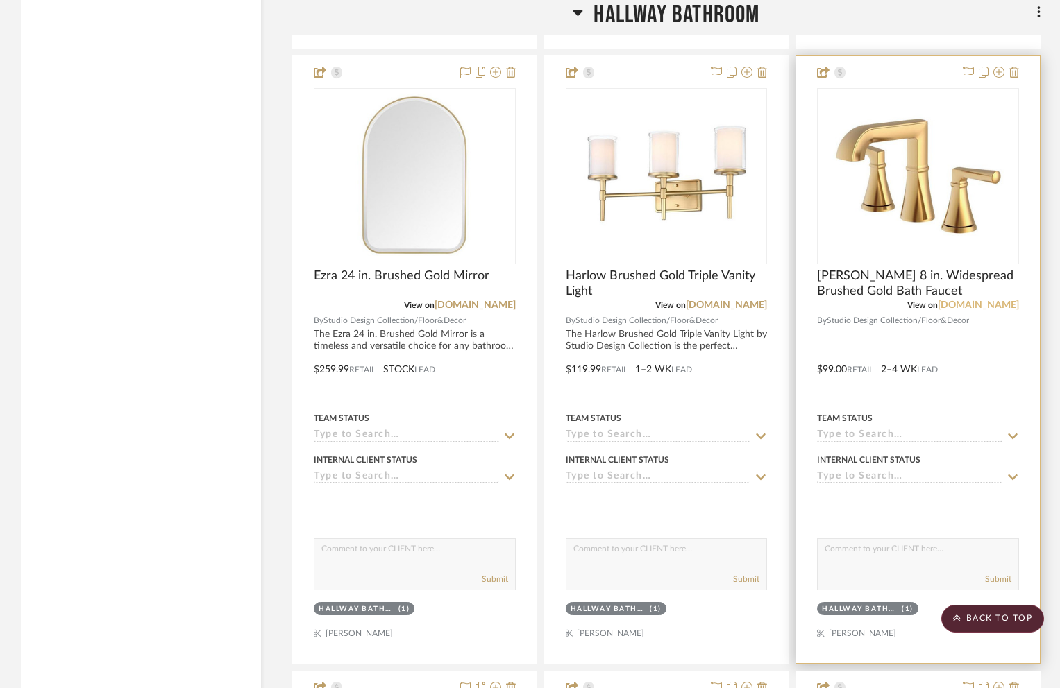
click at [980, 305] on link "flooranddecor.com" at bounding box center [977, 305] width 81 height 10
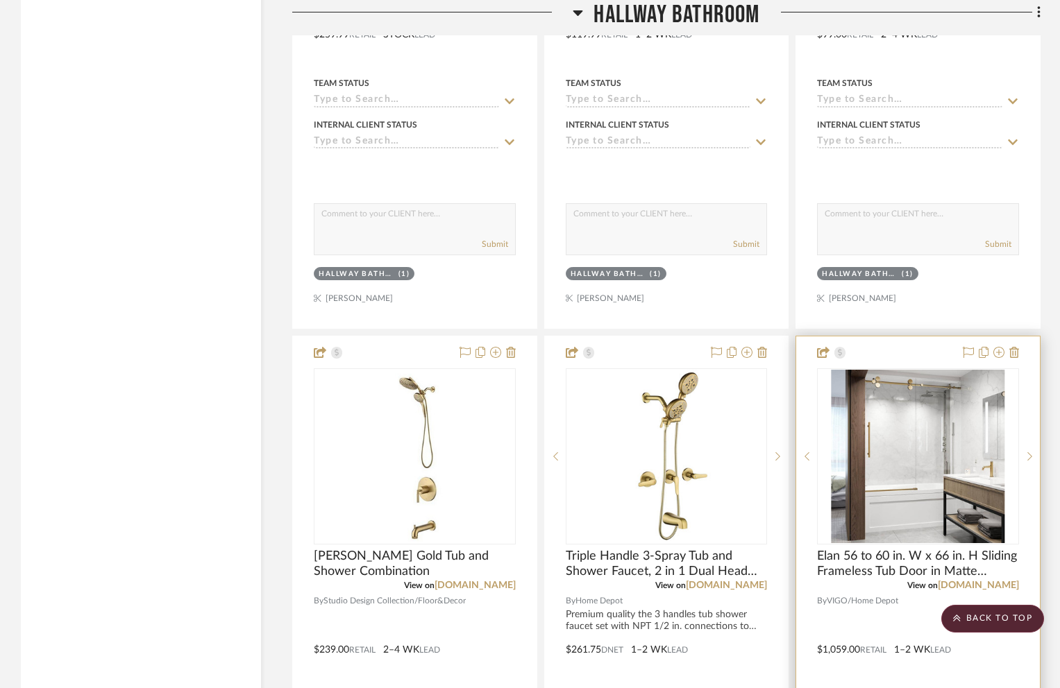
scroll to position [2420, 0]
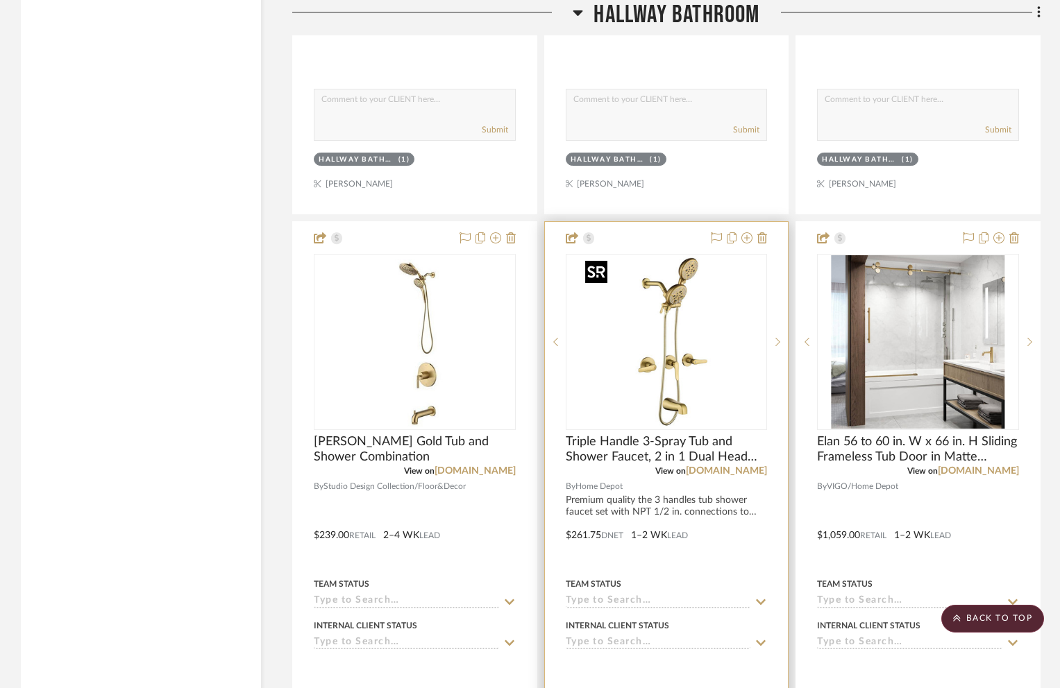
click at [690, 394] on img "0" at bounding box center [665, 341] width 173 height 173
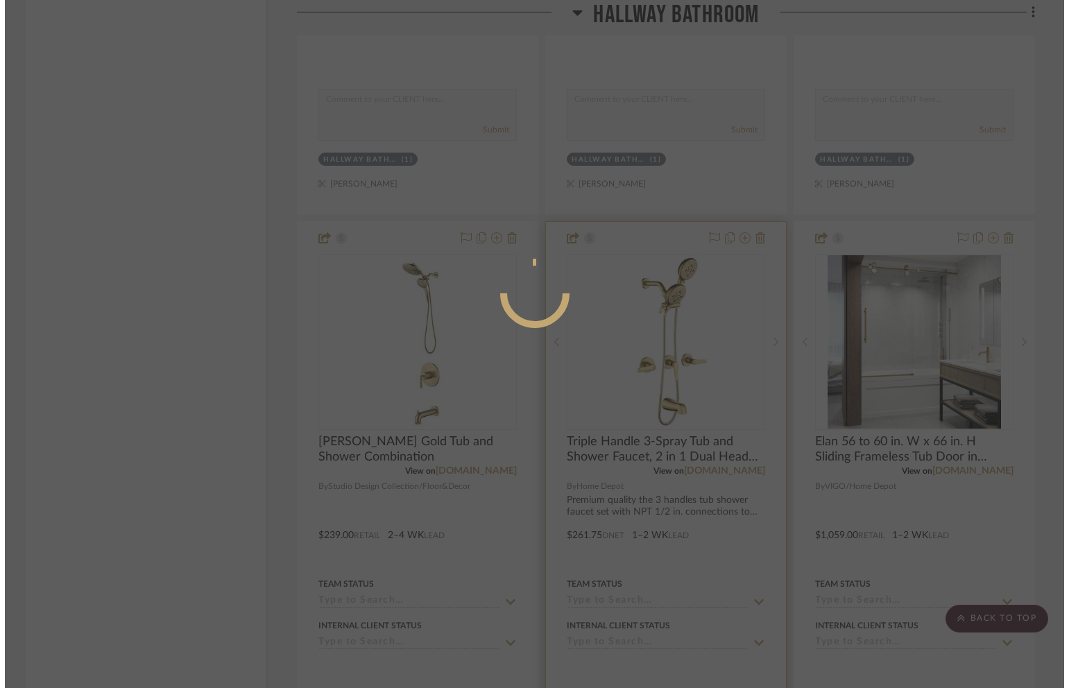
scroll to position [0, 0]
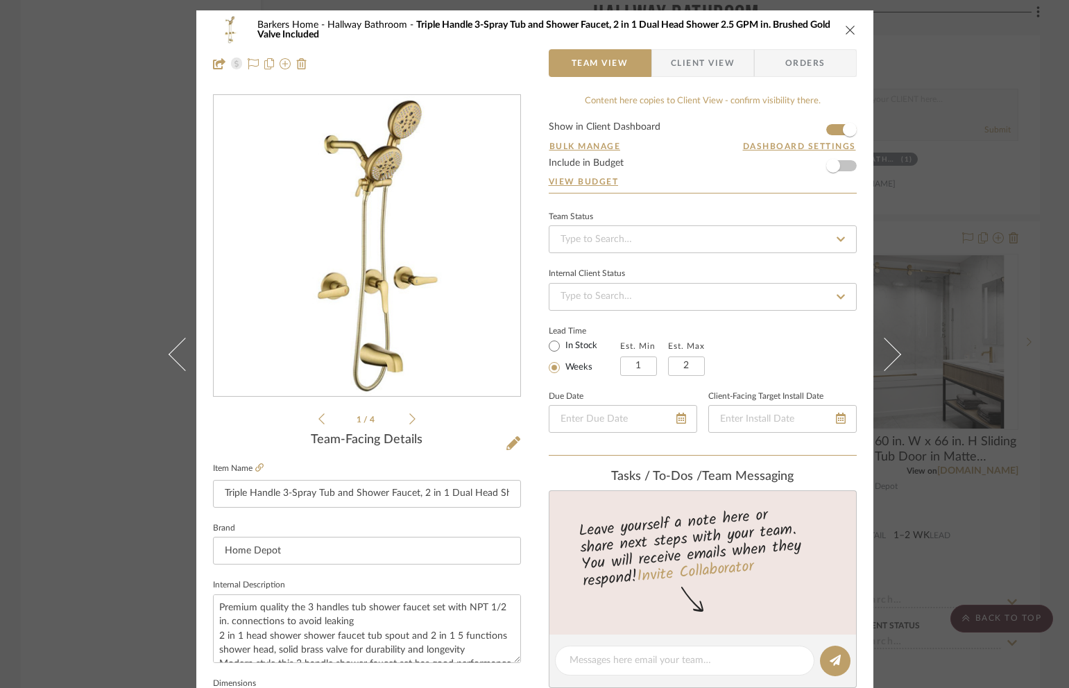
click at [849, 30] on icon "close" at bounding box center [850, 29] width 11 height 11
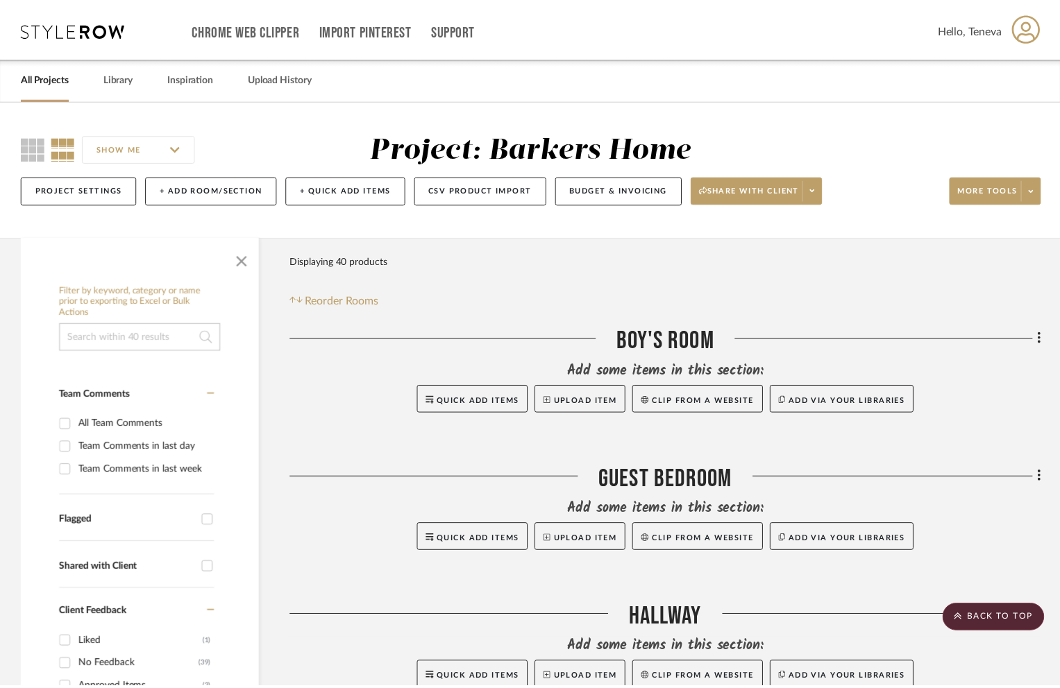
scroll to position [2420, 0]
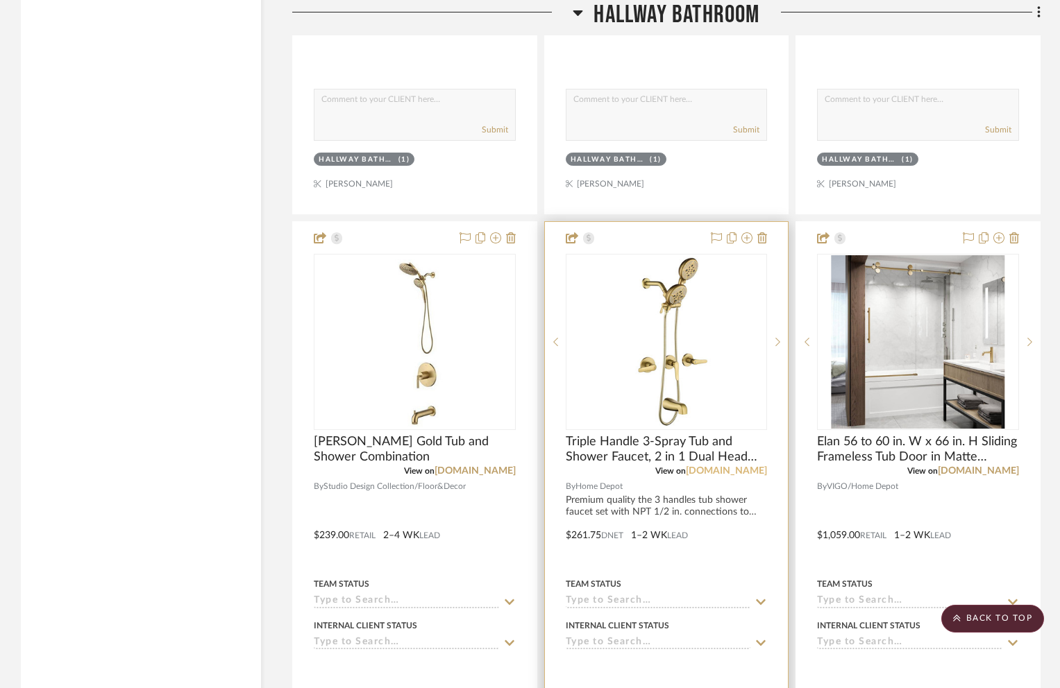
click at [721, 470] on link "homedepot.com" at bounding box center [726, 471] width 81 height 10
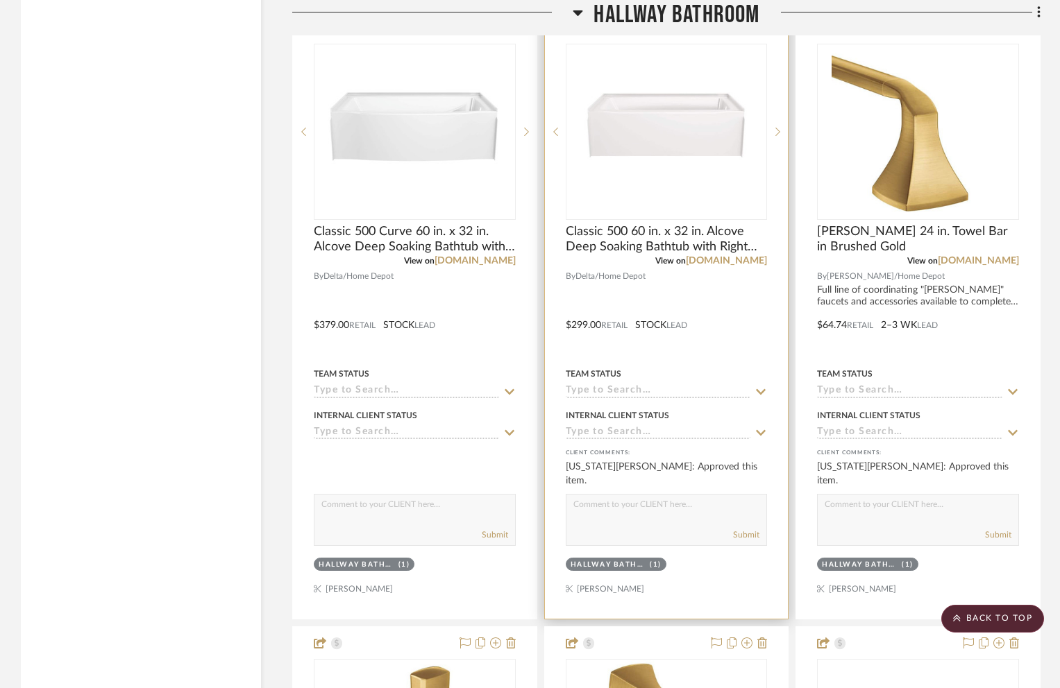
scroll to position [3229, 0]
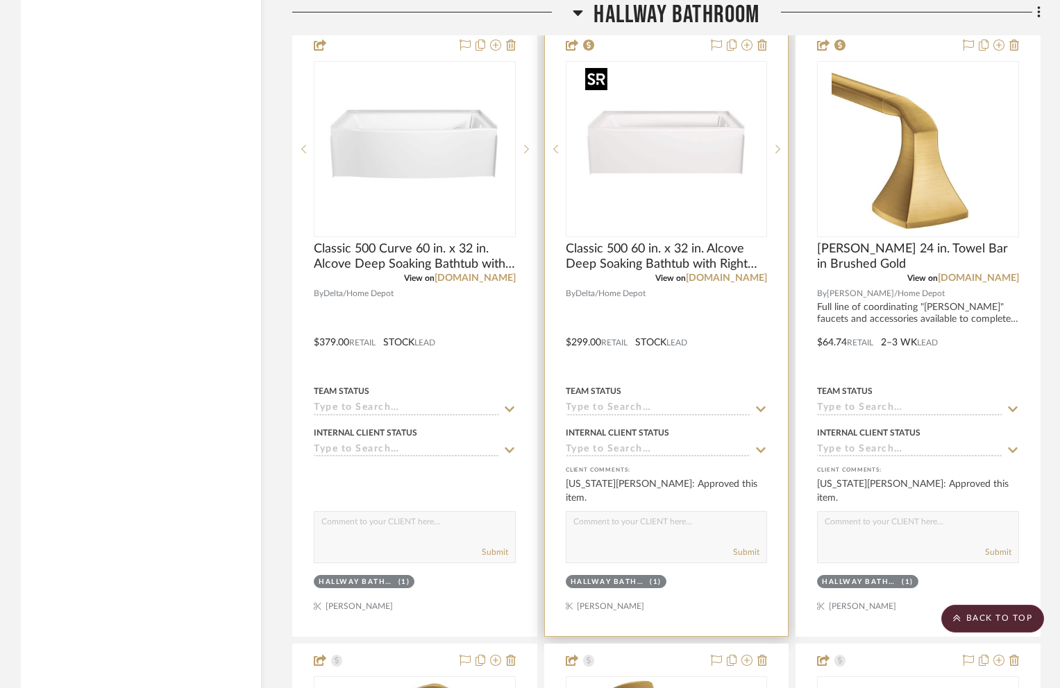
click at [669, 169] on img "0" at bounding box center [665, 148] width 173 height 173
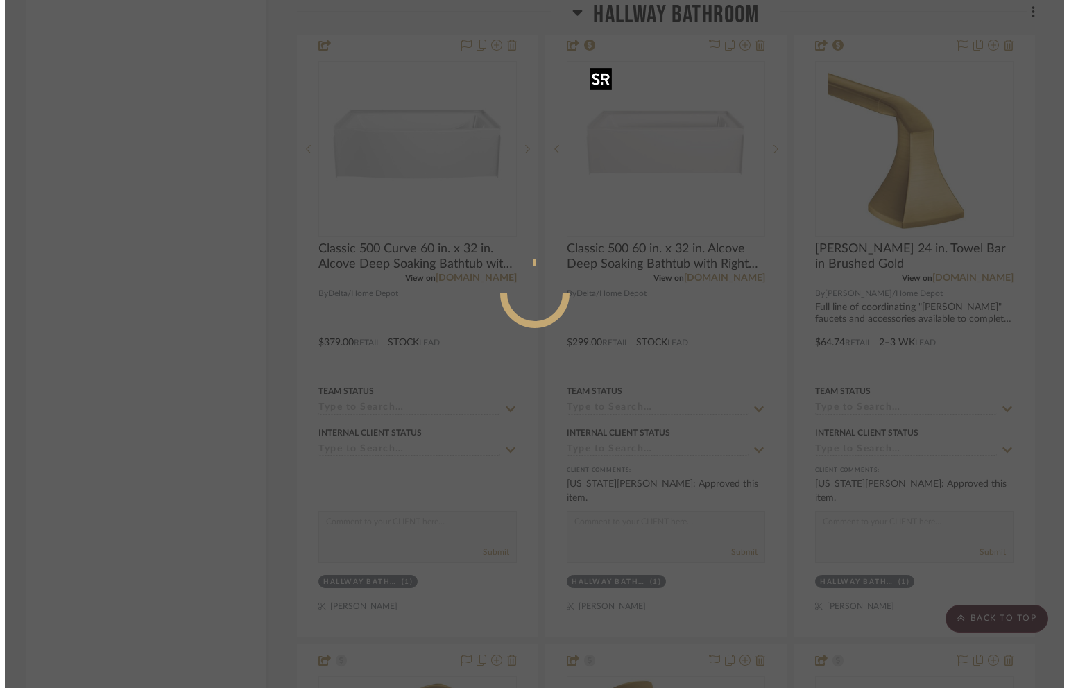
scroll to position [0, 0]
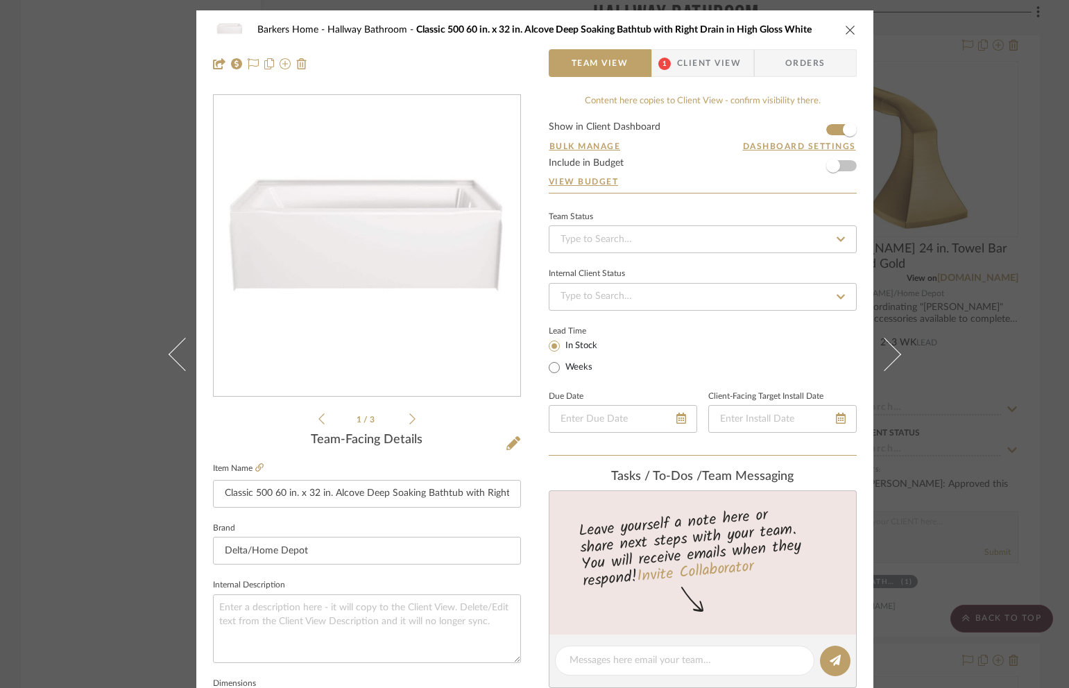
click at [850, 31] on icon "close" at bounding box center [850, 29] width 11 height 11
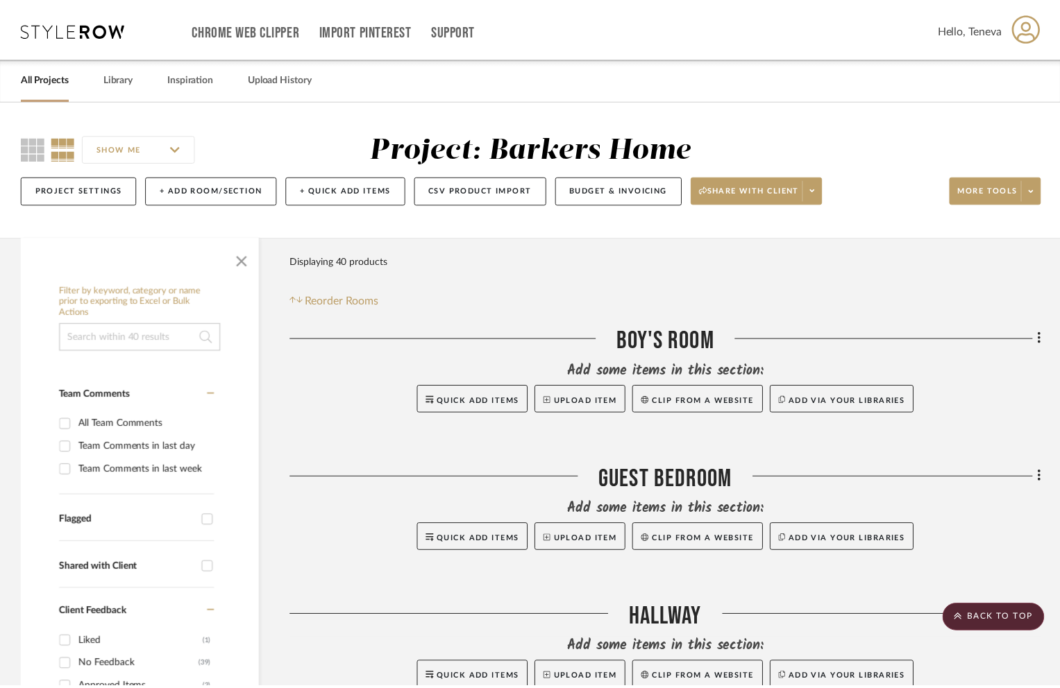
scroll to position [3229, 0]
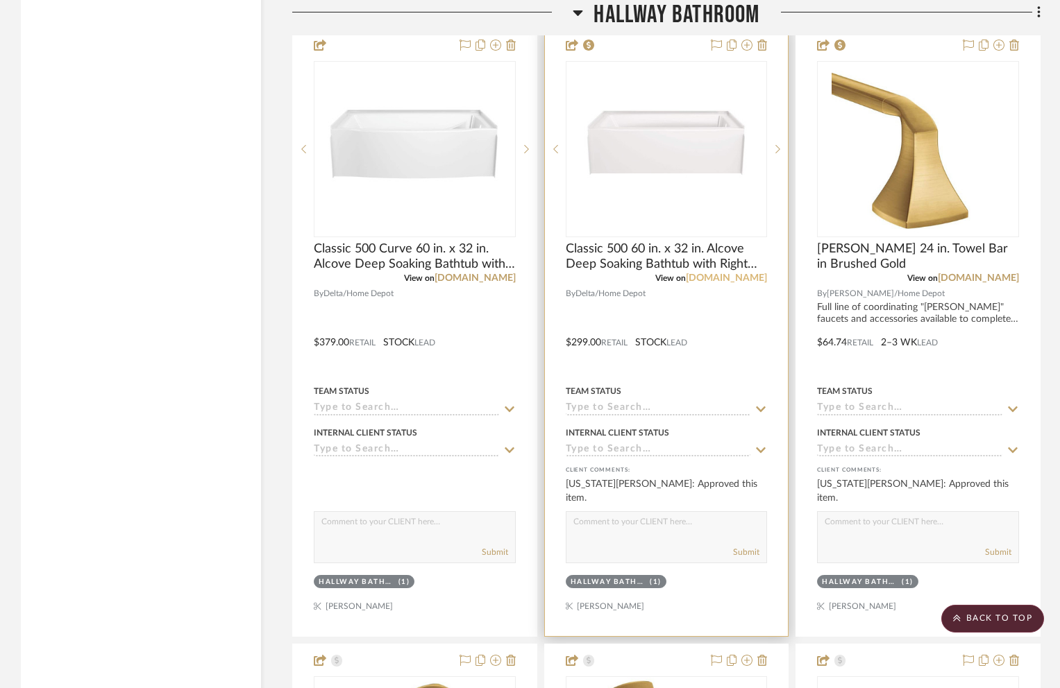
click at [735, 274] on link "homedepot.com" at bounding box center [726, 278] width 81 height 10
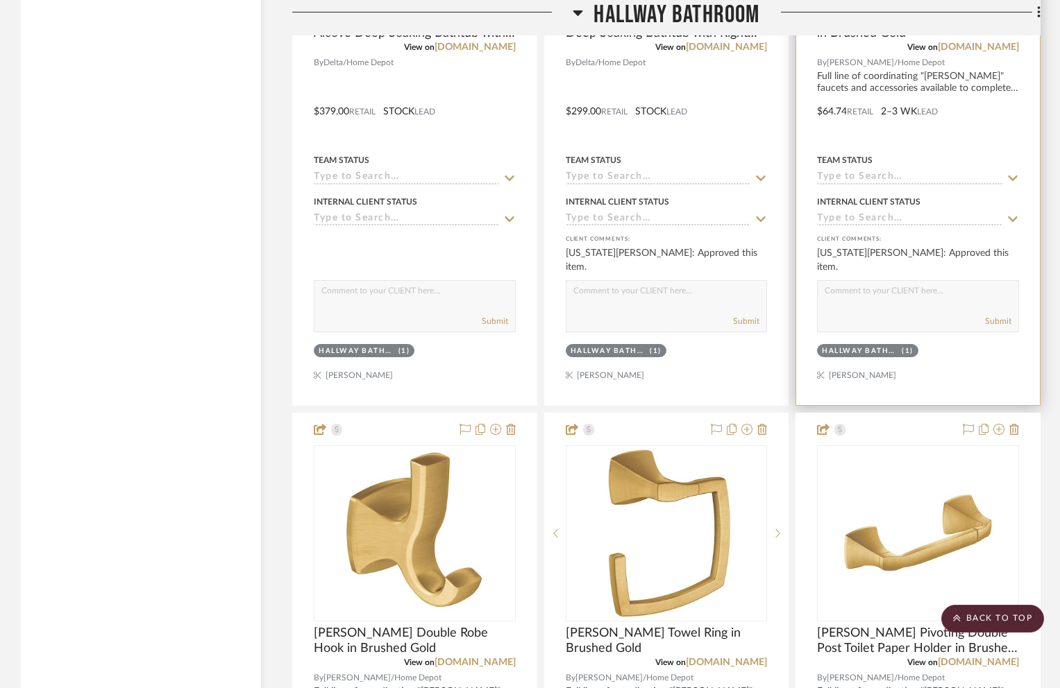
scroll to position [3199, 0]
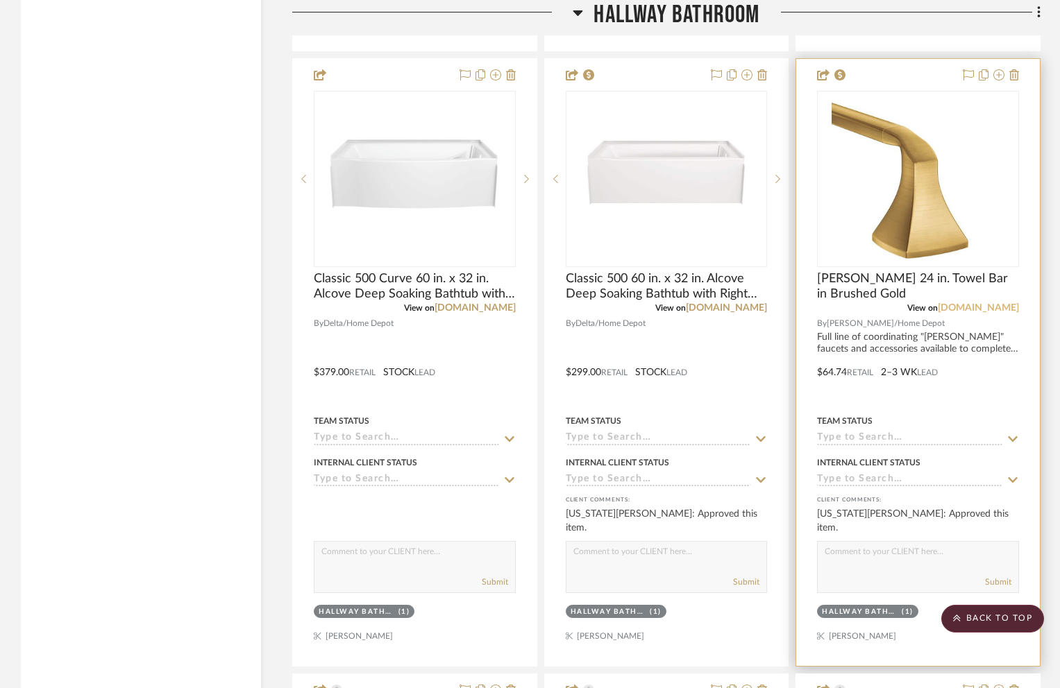
click at [974, 307] on link "homedepot.com" at bounding box center [977, 308] width 81 height 10
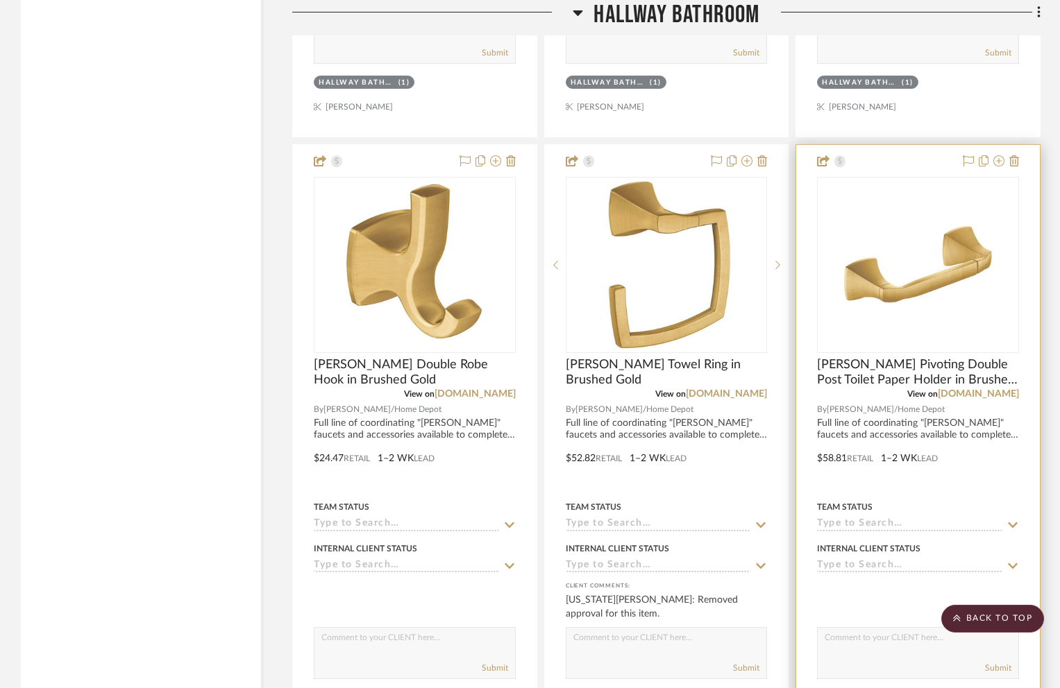
scroll to position [3758, 0]
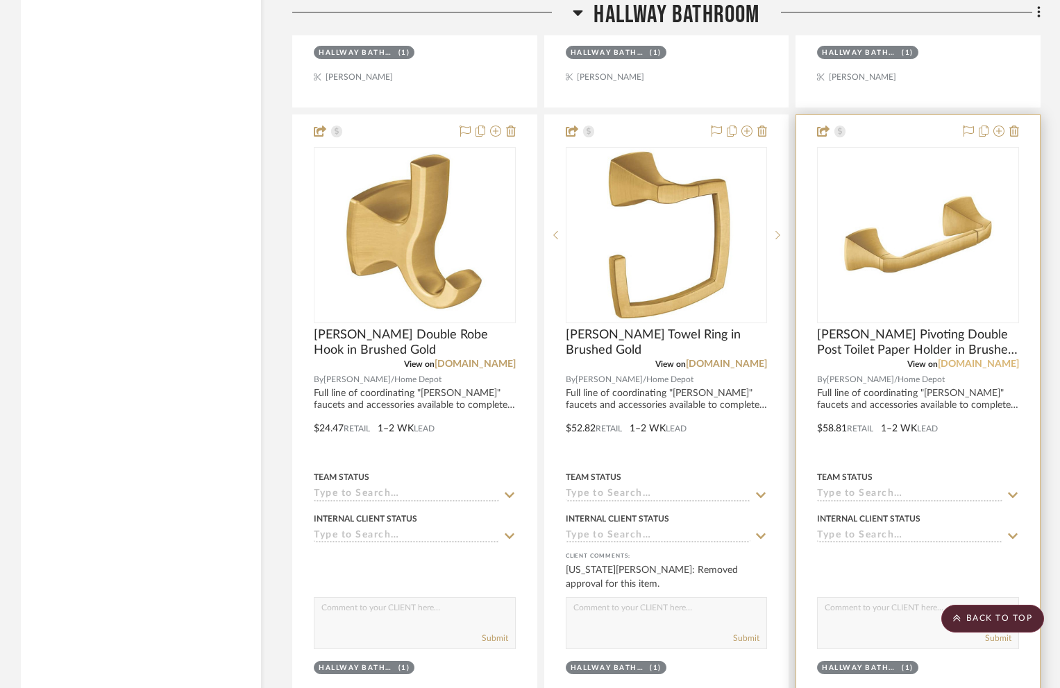
click at [992, 364] on link "homedepot.com" at bounding box center [977, 364] width 81 height 10
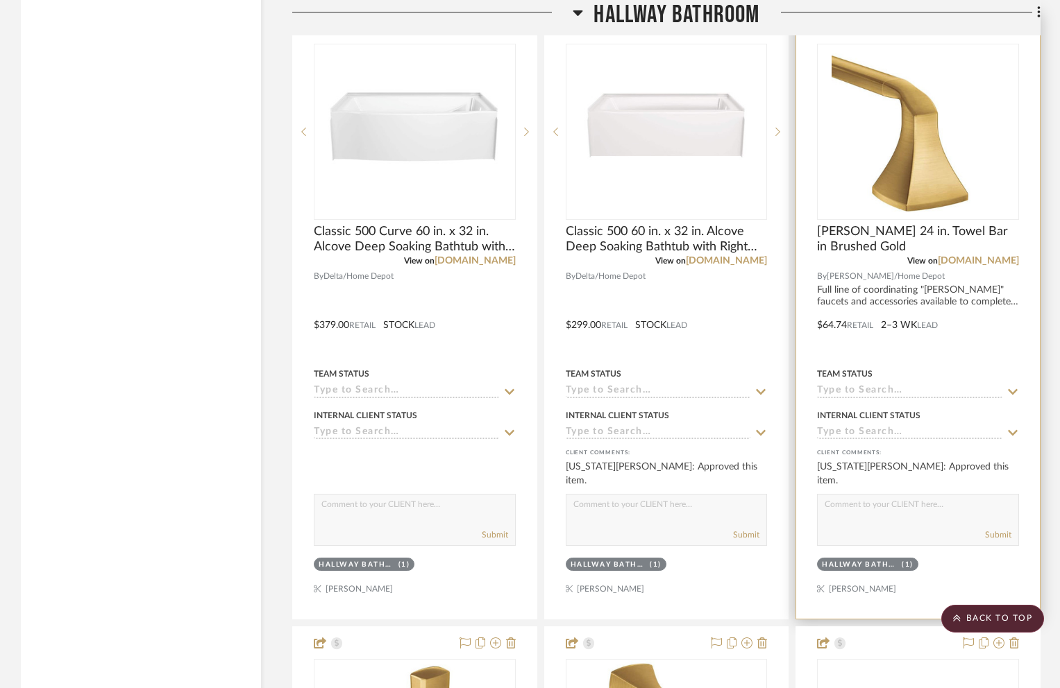
scroll to position [3199, 0]
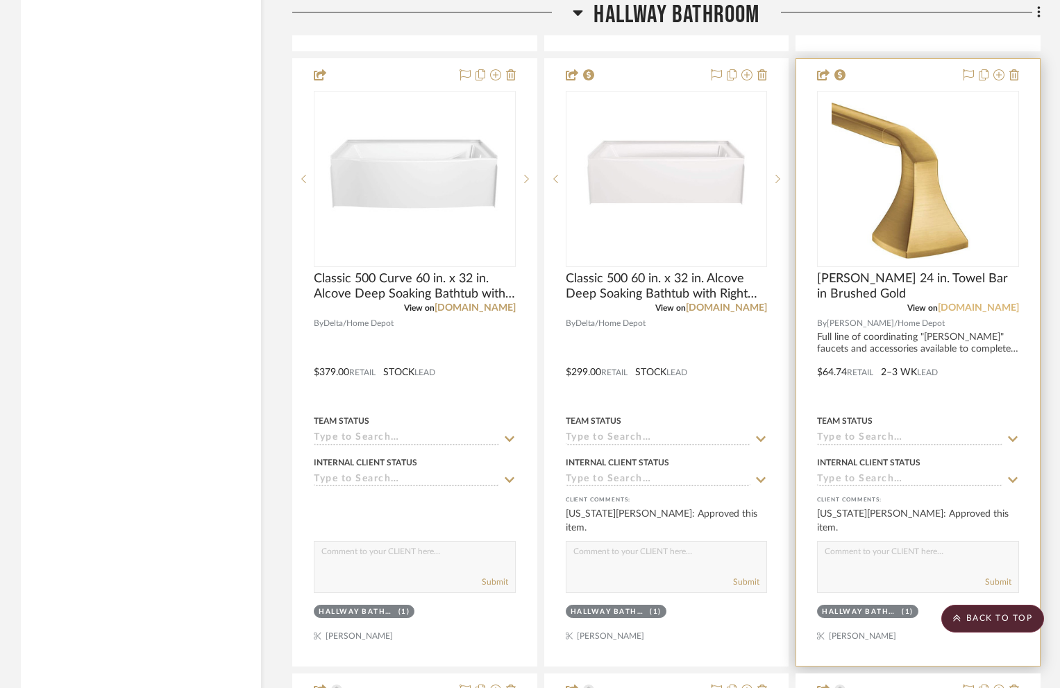
click at [954, 309] on link "homedepot.com" at bounding box center [977, 308] width 81 height 10
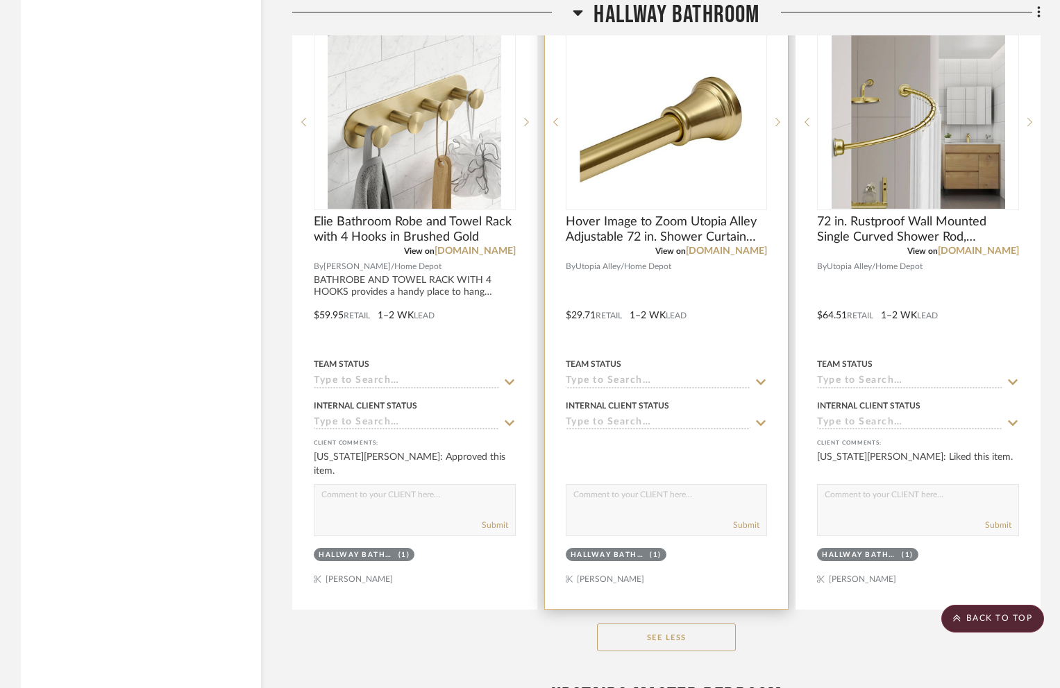
scroll to position [4494, 0]
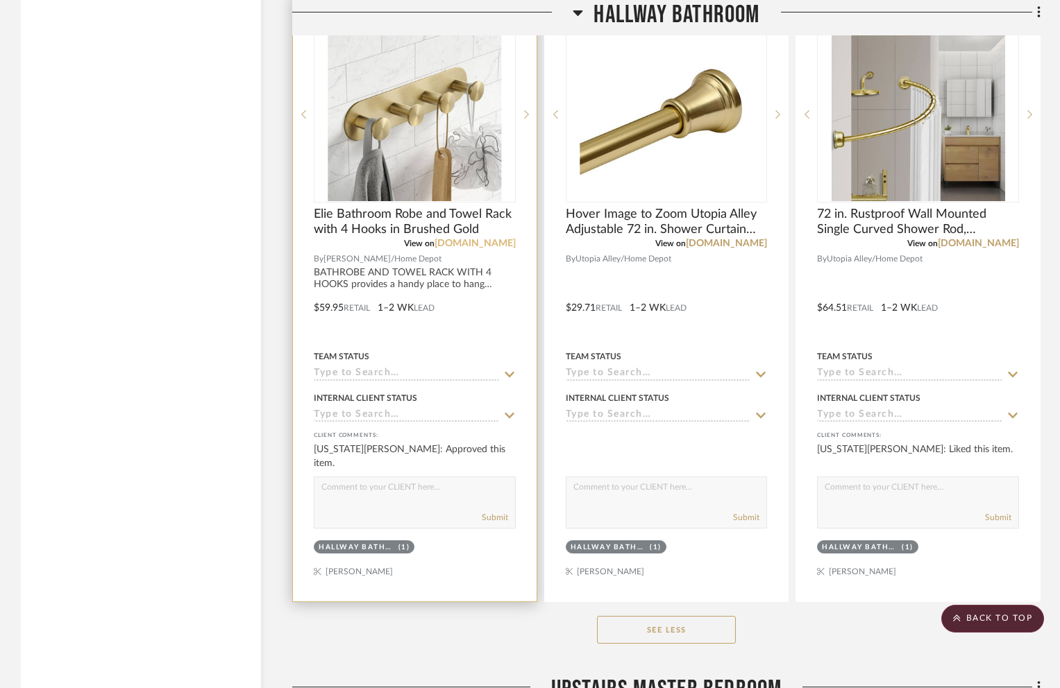
click at [455, 245] on link "homedepot.com" at bounding box center [474, 244] width 81 height 10
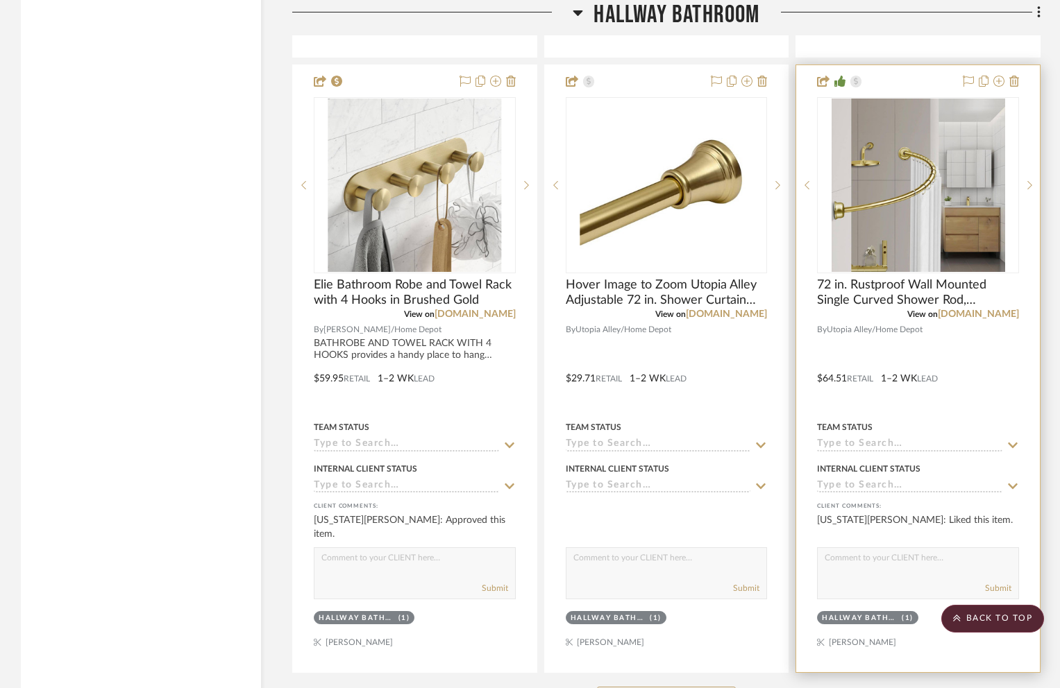
scroll to position [4423, 0]
click at [965, 317] on link "homedepot.com" at bounding box center [977, 315] width 81 height 10
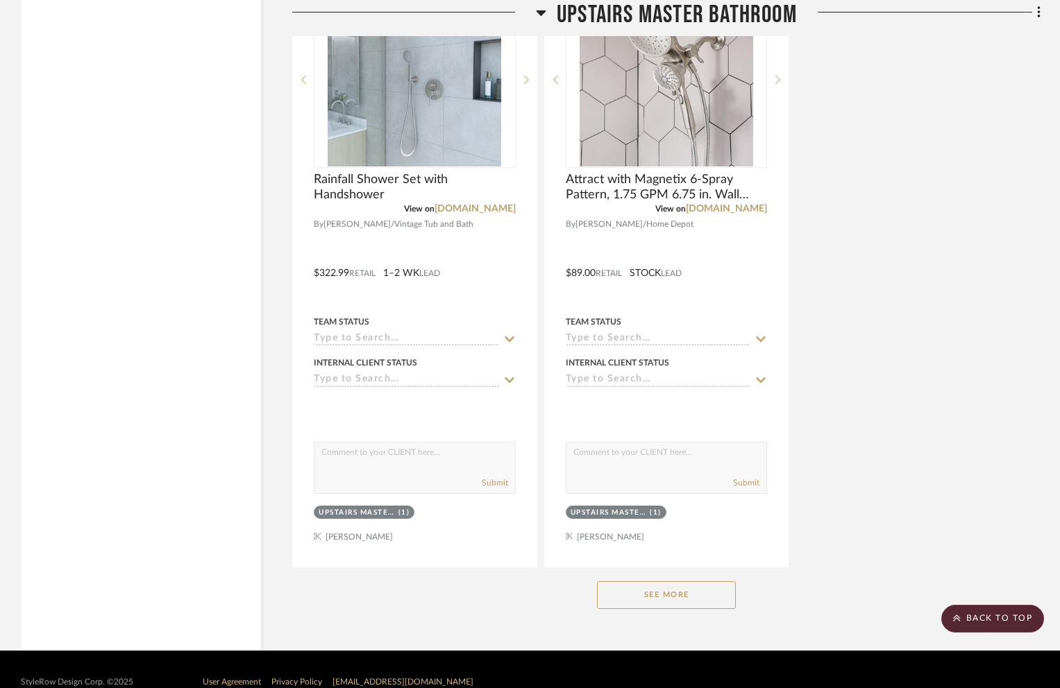
scroll to position [6655, 0]
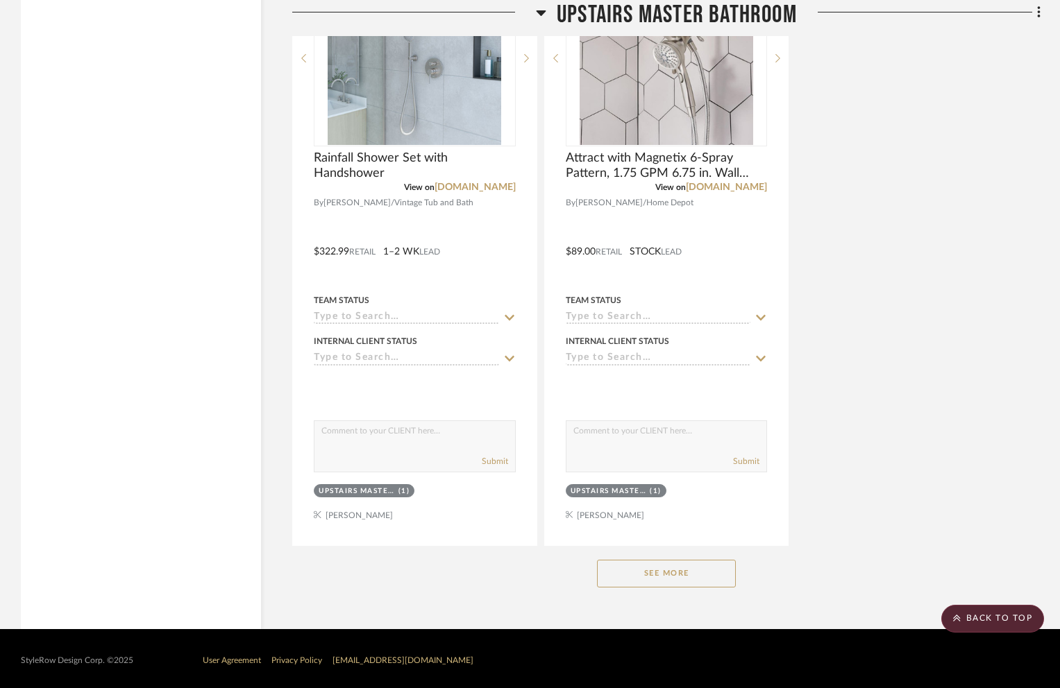
click at [695, 578] on button "See More" at bounding box center [666, 574] width 139 height 28
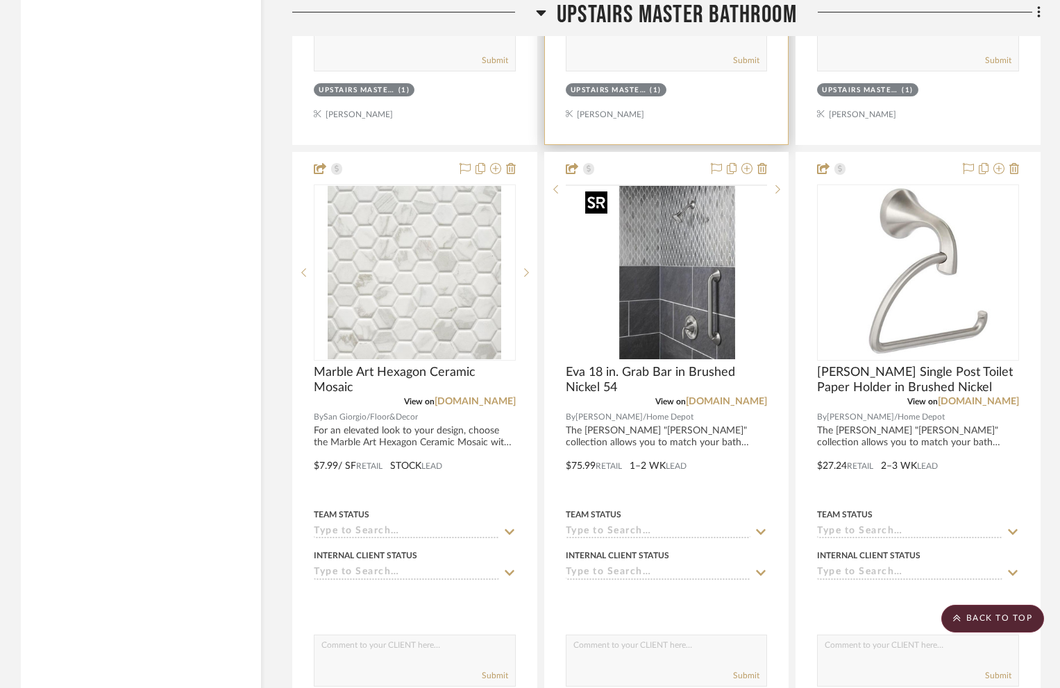
scroll to position [7644, 0]
